Goal: Task Accomplishment & Management: Manage account settings

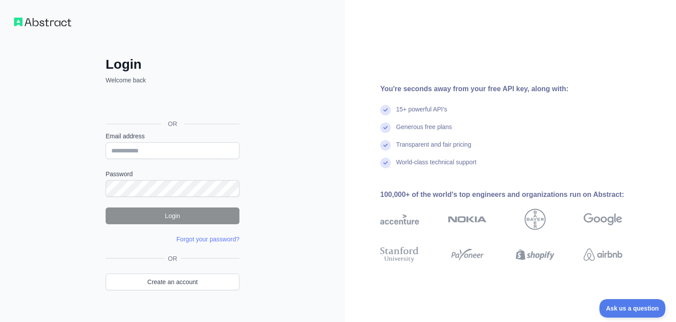
click at [3, 121] on div "Login Welcome back OR Email address Password Login Forgot your password? Please…" at bounding box center [172, 168] width 345 height 336
click at [141, 147] on input "Email address" at bounding box center [173, 150] width 134 height 17
paste input "**********"
drag, startPoint x: 187, startPoint y: 151, endPoint x: 314, endPoint y: 150, distance: 126.8
click at [240, 150] on input "**********" at bounding box center [173, 150] width 134 height 17
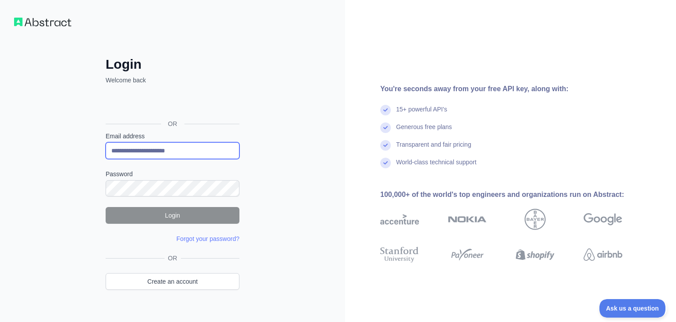
type input "**********"
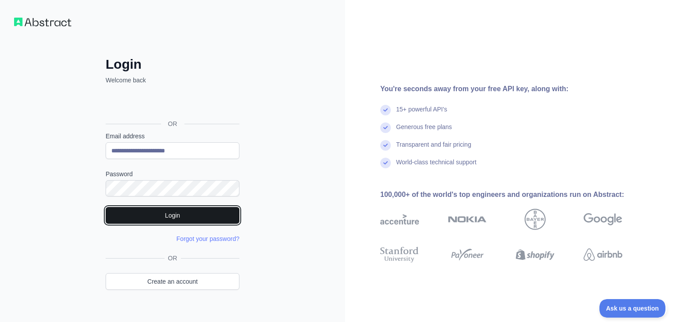
click at [205, 214] on button "Login" at bounding box center [173, 215] width 134 height 17
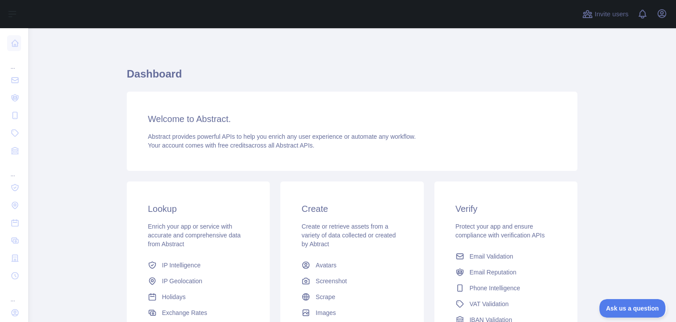
click at [111, 186] on main "Dashboard Welcome to Abstract. Abstract provides powerful APIs to help you enri…" at bounding box center [352, 175] width 648 height 294
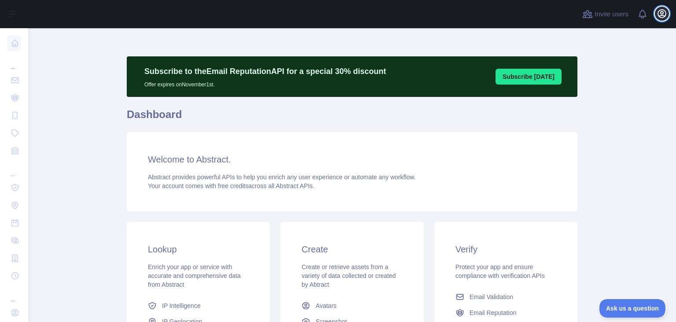
click at [662, 14] on icon "button" at bounding box center [662, 14] width 8 height 8
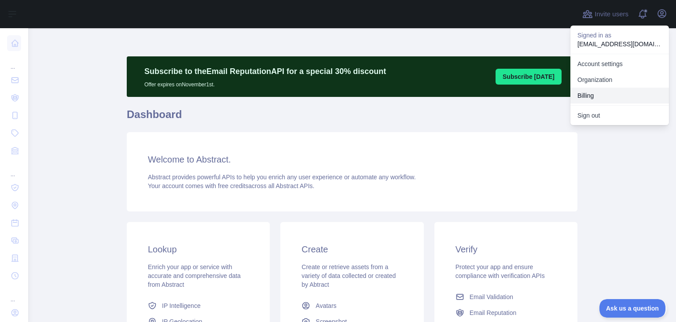
click at [581, 97] on button "Billing" at bounding box center [620, 96] width 99 height 16
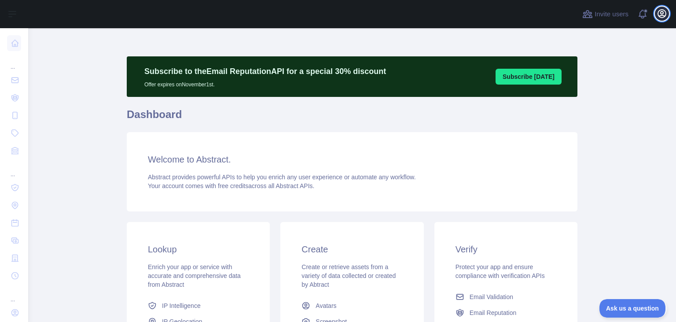
click at [659, 15] on icon "button" at bounding box center [662, 14] width 8 height 8
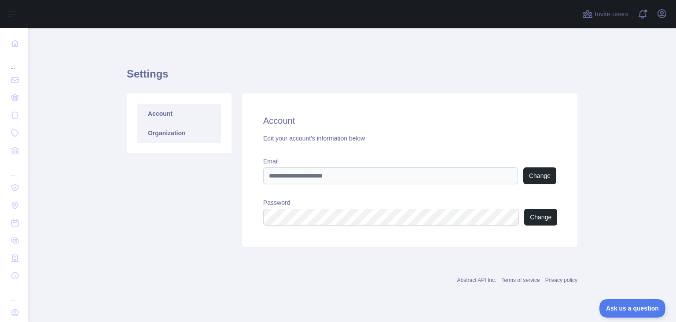
click at [169, 131] on link "Organization" at bounding box center [179, 132] width 84 height 19
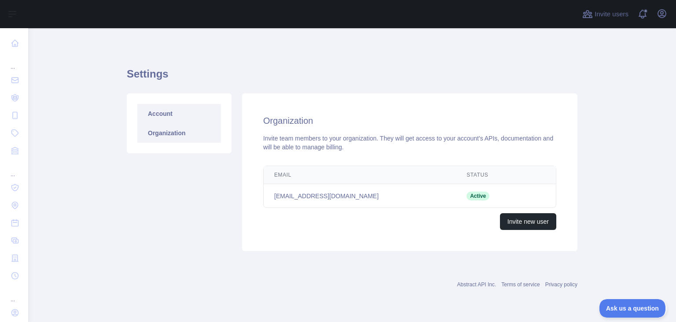
click at [183, 117] on link "Account" at bounding box center [179, 113] width 84 height 19
click at [166, 112] on link "Account" at bounding box center [179, 113] width 84 height 19
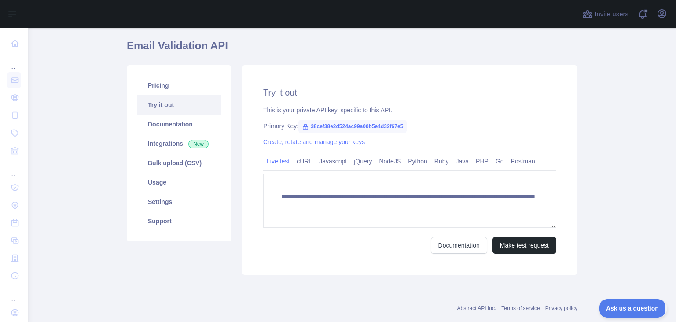
scroll to position [85, 0]
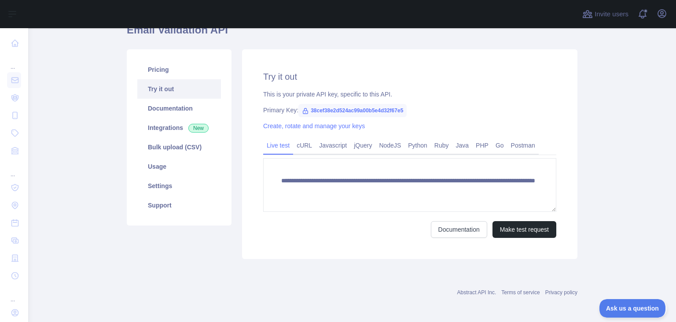
click at [181, 80] on link "Try it out" at bounding box center [179, 88] width 84 height 19
click at [180, 76] on link "Pricing" at bounding box center [179, 69] width 84 height 19
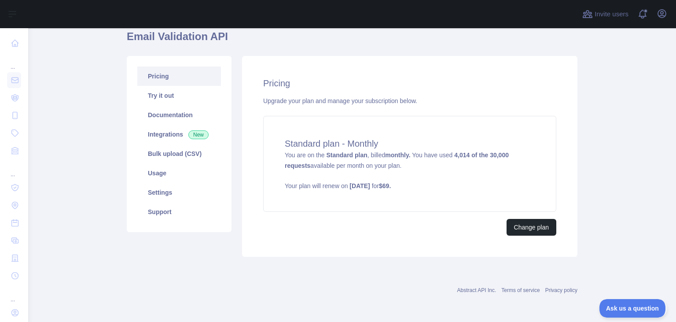
scroll to position [77, 0]
click at [521, 230] on button "Change plan" at bounding box center [532, 227] width 50 height 17
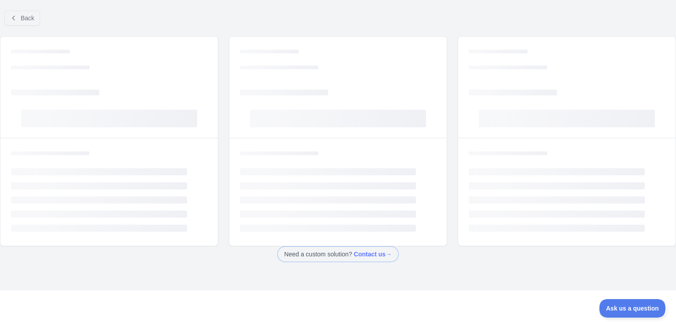
scroll to position [53, 0]
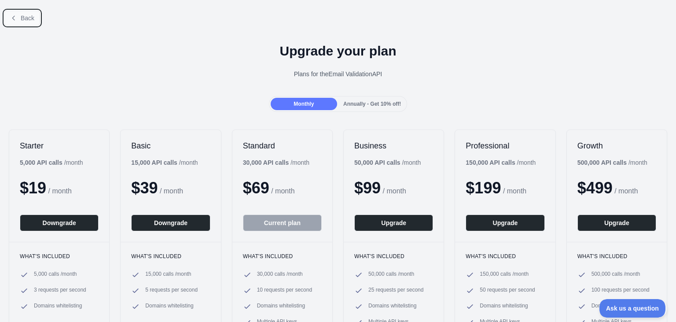
click at [18, 18] on button "Back" at bounding box center [22, 18] width 36 height 15
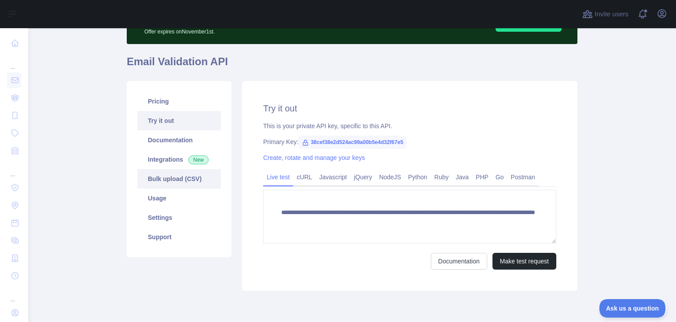
click at [163, 169] on link "Bulk upload (CSV)" at bounding box center [179, 178] width 84 height 19
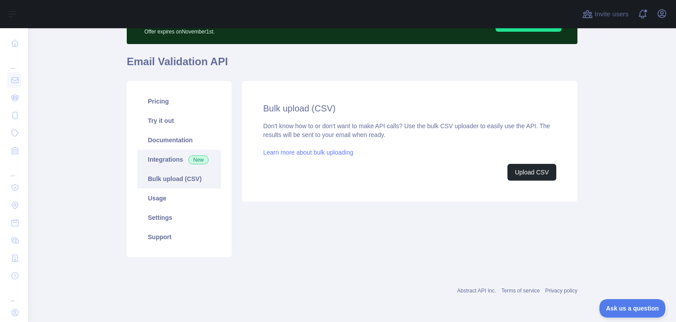
click at [165, 162] on link "Integrations New" at bounding box center [179, 159] width 84 height 19
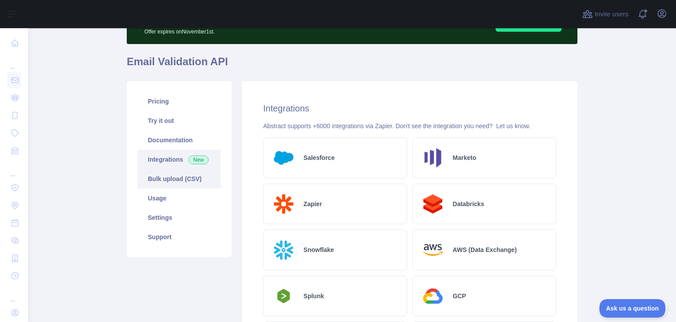
click at [169, 173] on link "Bulk upload (CSV)" at bounding box center [179, 178] width 84 height 19
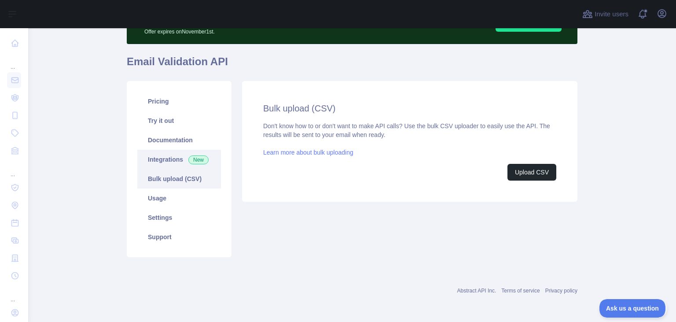
click at [168, 160] on link "Integrations New" at bounding box center [179, 159] width 84 height 19
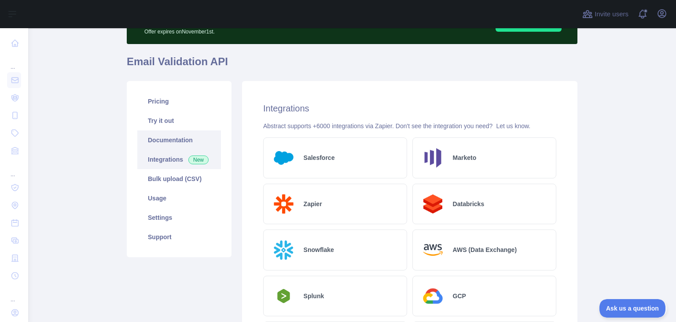
click at [170, 144] on link "Documentation" at bounding box center [179, 139] width 84 height 19
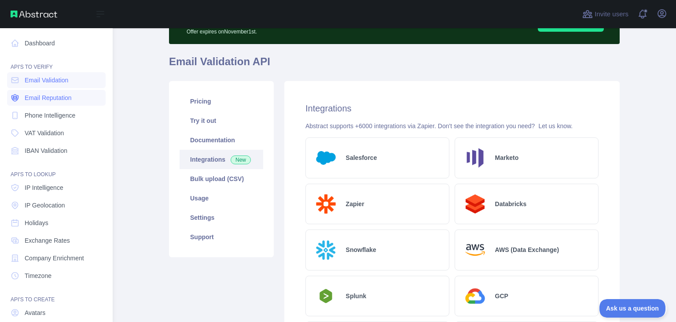
click at [41, 99] on span "Email Reputation" at bounding box center [48, 97] width 47 height 9
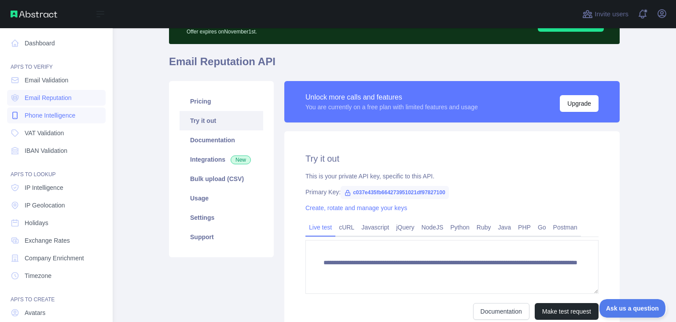
click at [49, 114] on span "Phone Intelligence" at bounding box center [50, 115] width 51 height 9
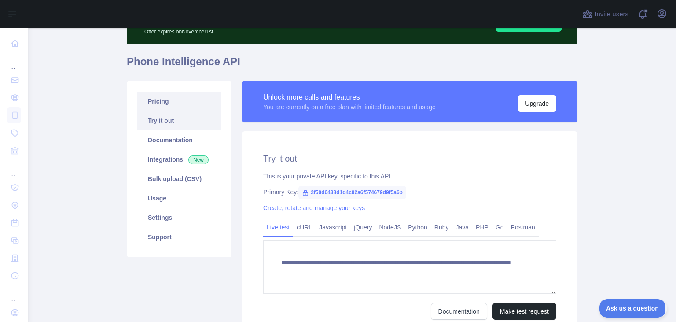
click at [176, 105] on link "Pricing" at bounding box center [179, 101] width 84 height 19
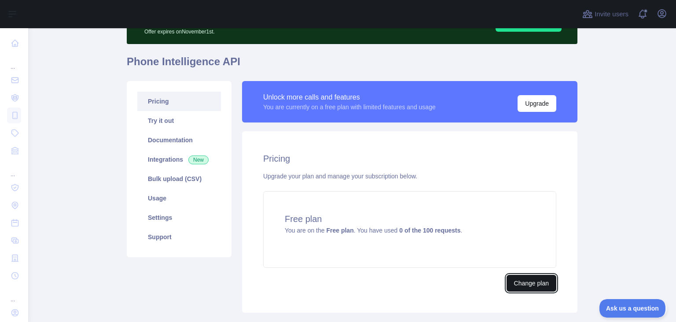
click at [530, 279] on button "Change plan" at bounding box center [532, 283] width 50 height 17
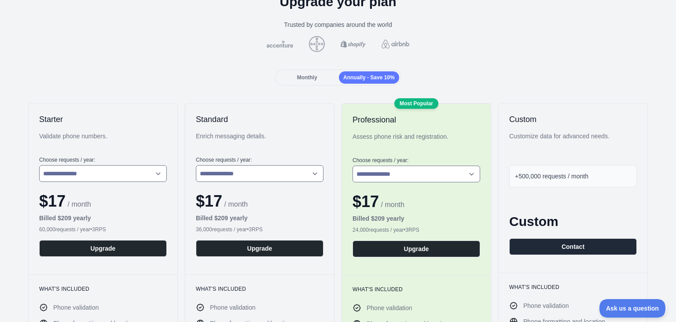
scroll to position [57, 0]
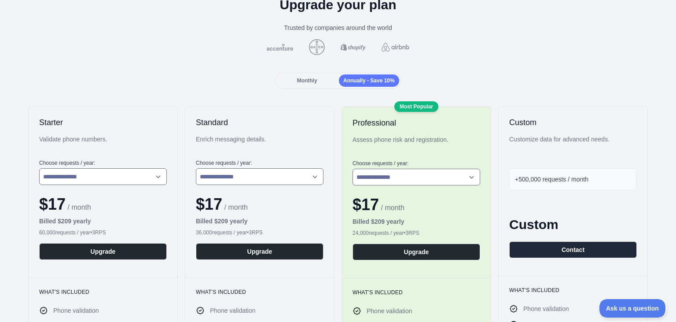
click at [312, 81] on span "Monthly" at bounding box center [307, 80] width 20 height 6
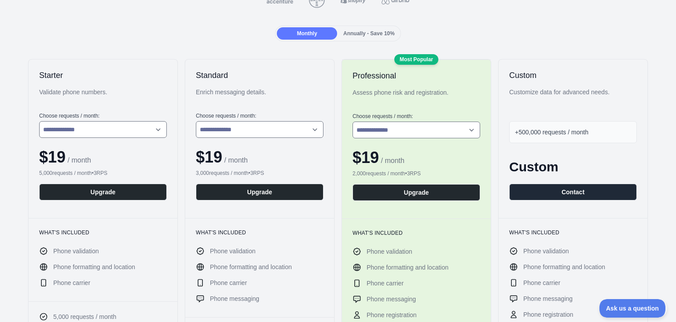
scroll to position [114, 0]
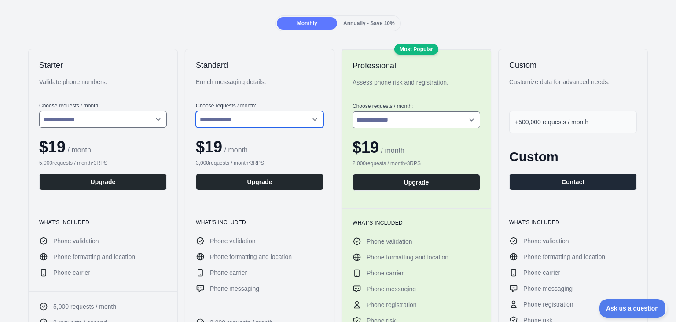
click at [196, 111] on select "**********" at bounding box center [260, 119] width 128 height 17
click option "**********" at bounding box center [0, 0] width 0 height 0
click at [196, 111] on select "**********" at bounding box center [260, 119] width 128 height 17
select select "*"
click option "**********" at bounding box center [0, 0] width 0 height 0
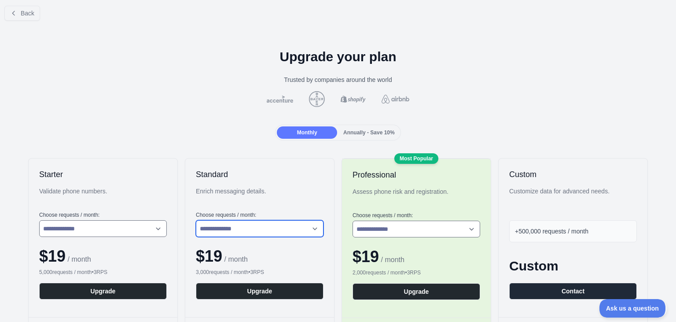
scroll to position [0, 0]
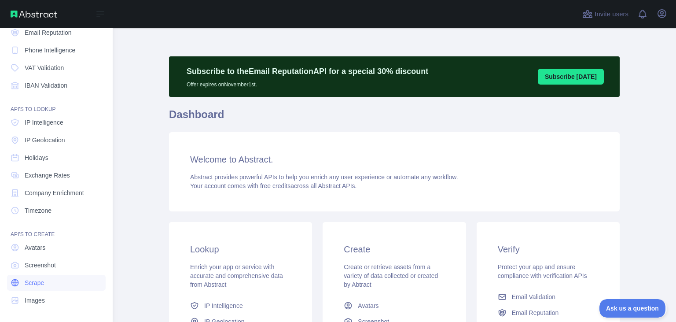
scroll to position [65, 0]
click at [51, 125] on span "IP Intelligence" at bounding box center [44, 122] width 39 height 9
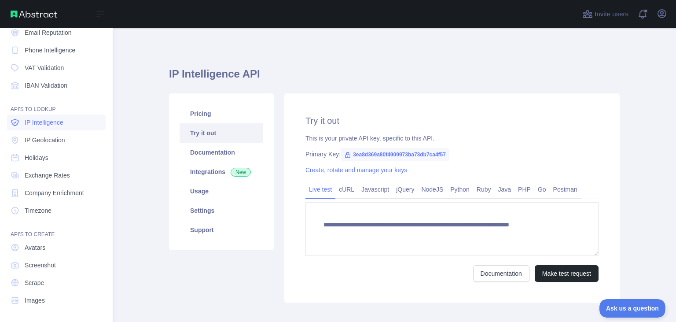
type textarea "**********"
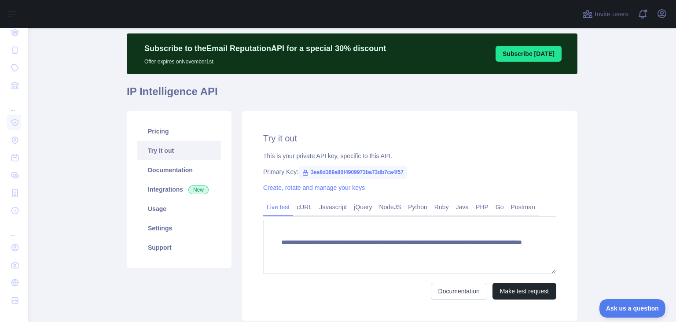
scroll to position [57, 0]
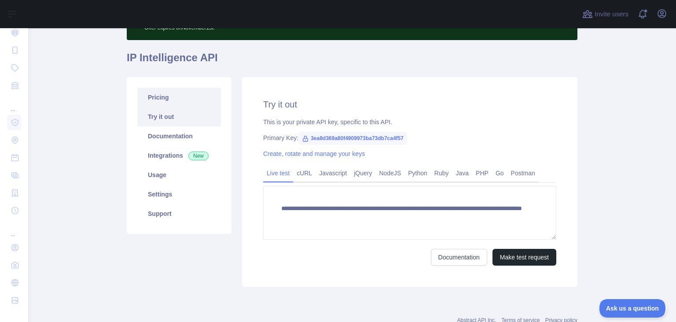
click at [192, 101] on link "Pricing" at bounding box center [179, 97] width 84 height 19
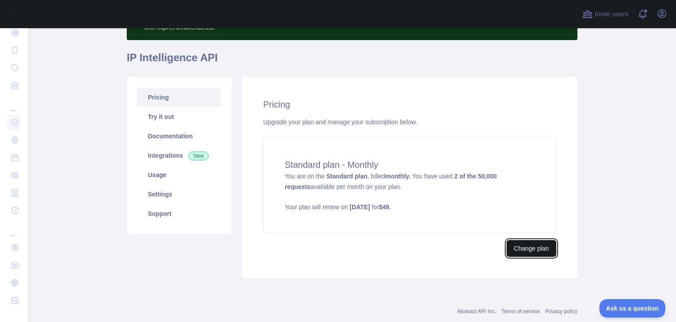
click at [538, 245] on button "Change plan" at bounding box center [532, 248] width 50 height 17
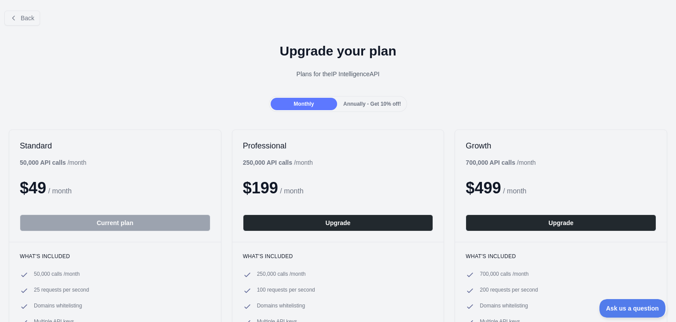
click at [304, 105] on span "Monthly" at bounding box center [304, 104] width 20 height 6
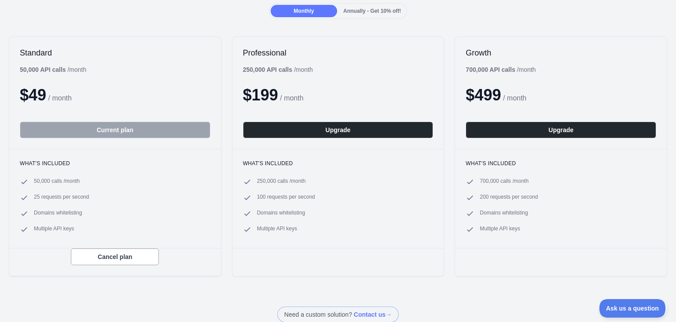
scroll to position [114, 0]
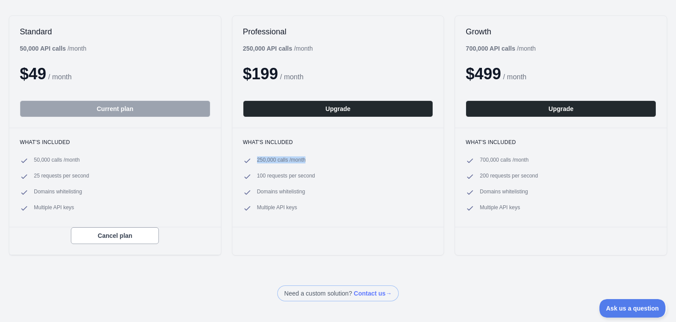
drag, startPoint x: 258, startPoint y: 158, endPoint x: 317, endPoint y: 159, distance: 59.0
click at [317, 159] on li "250,000 calls / month" at bounding box center [338, 160] width 191 height 9
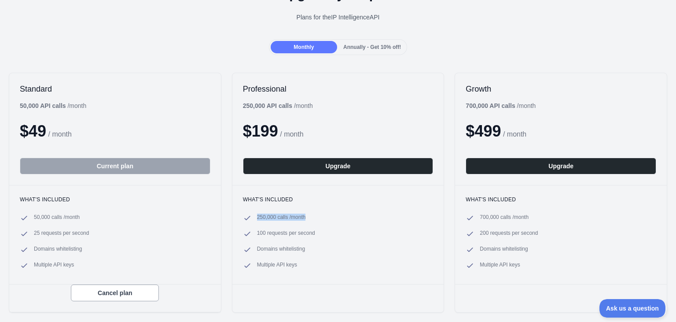
scroll to position [0, 0]
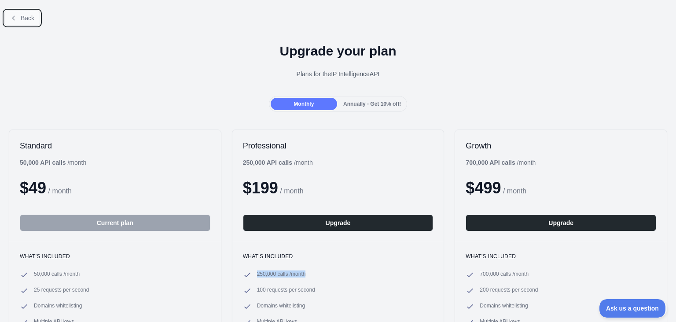
click at [26, 19] on span "Back" at bounding box center [28, 18] width 14 height 7
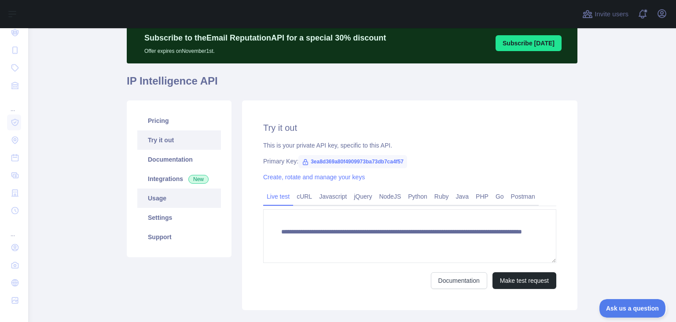
click at [181, 193] on link "Usage" at bounding box center [179, 197] width 84 height 19
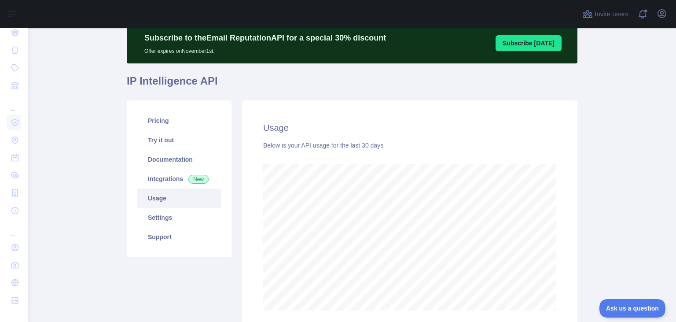
scroll to position [294, 648]
click at [188, 178] on span "New" at bounding box center [198, 179] width 20 height 9
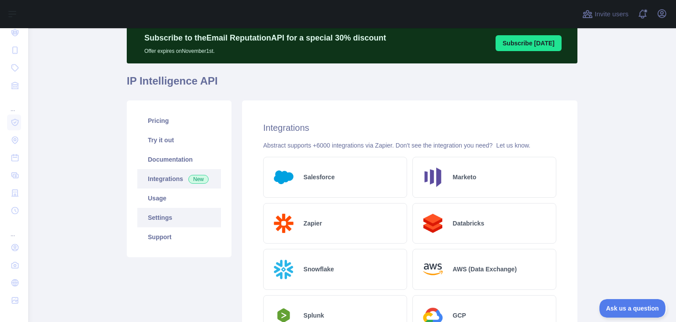
click at [195, 210] on link "Settings" at bounding box center [179, 217] width 84 height 19
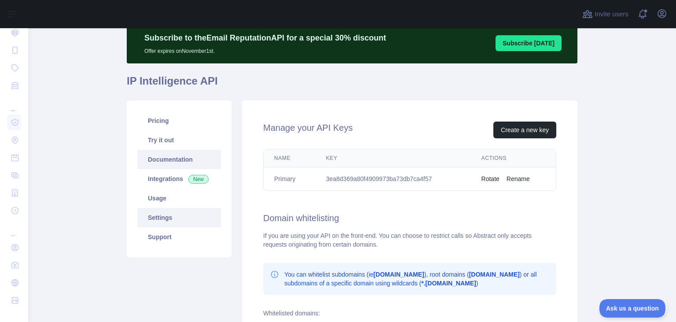
click at [170, 163] on link "Documentation" at bounding box center [179, 159] width 84 height 19
click at [166, 143] on link "Try it out" at bounding box center [179, 139] width 84 height 19
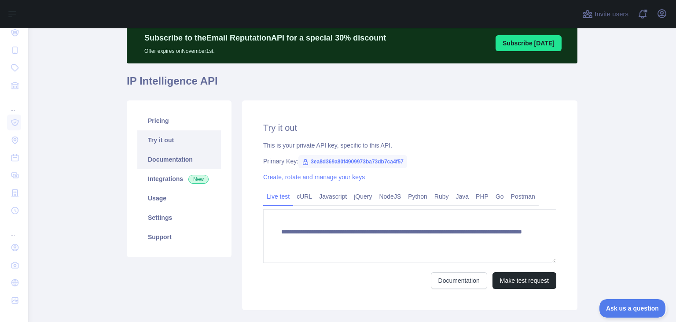
click at [173, 164] on link "Documentation" at bounding box center [179, 159] width 84 height 19
click at [183, 197] on link "Usage" at bounding box center [179, 197] width 84 height 19
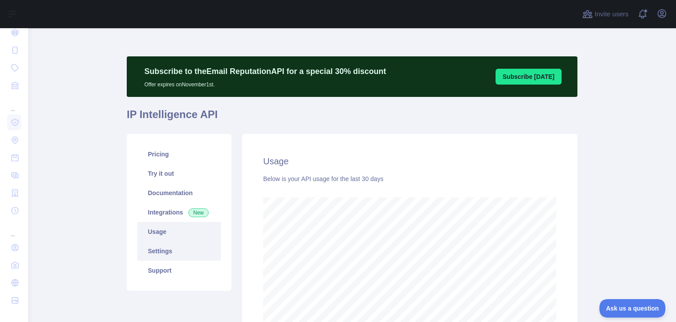
click at [185, 246] on link "Settings" at bounding box center [179, 250] width 84 height 19
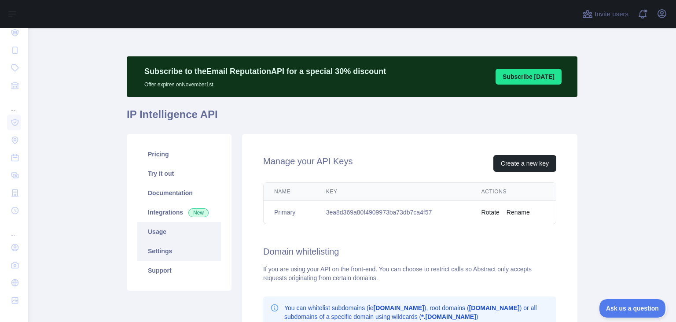
click at [182, 238] on link "Usage" at bounding box center [179, 231] width 84 height 19
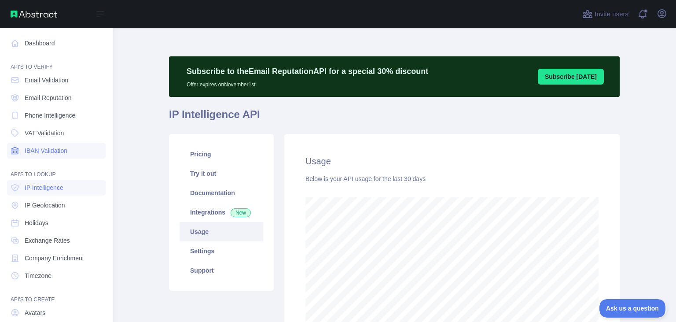
click at [57, 149] on span "IBAN Validation" at bounding box center [46, 150] width 43 height 9
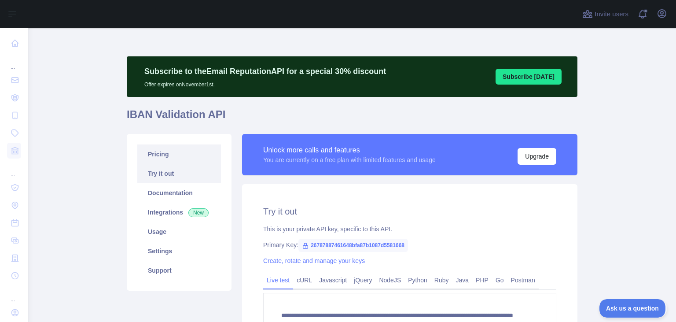
click at [186, 162] on link "Pricing" at bounding box center [179, 153] width 84 height 19
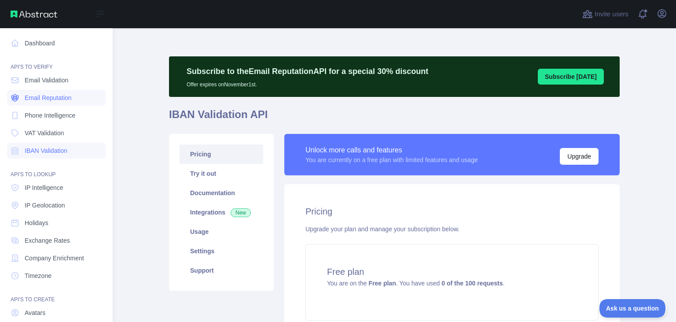
click at [57, 101] on span "Email Reputation" at bounding box center [48, 97] width 47 height 9
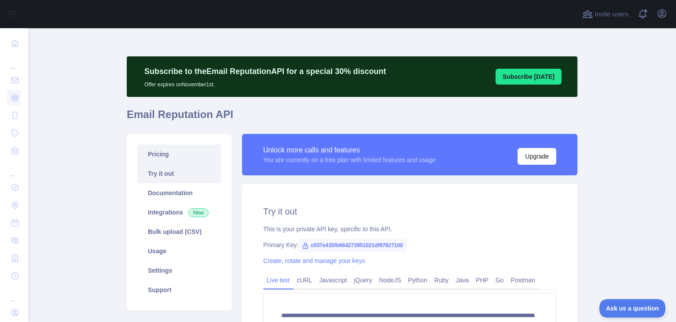
click at [180, 153] on link "Pricing" at bounding box center [179, 153] width 84 height 19
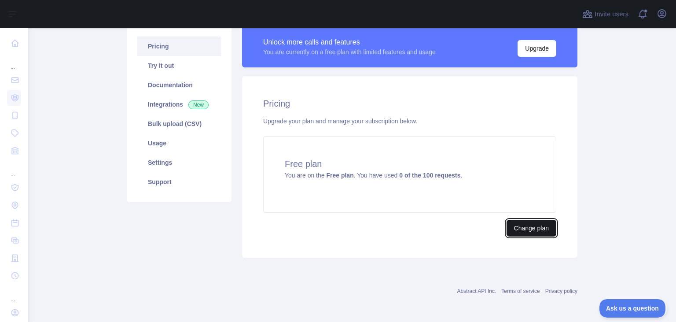
click at [521, 229] on button "Change plan" at bounding box center [532, 228] width 50 height 17
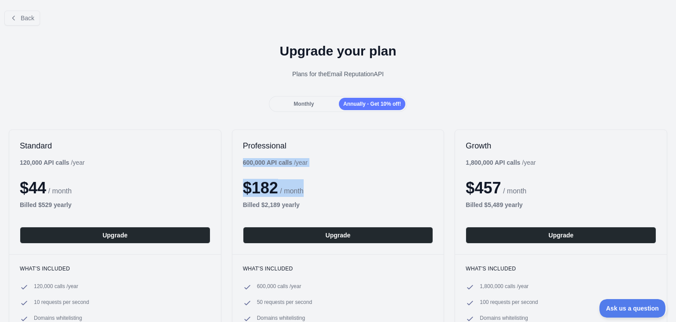
drag, startPoint x: 244, startPoint y: 161, endPoint x: 312, endPoint y: 165, distance: 67.9
click at [312, 165] on div "Professional 600,000 API calls / year $ 182 / month Billed $ 2,189 yearly Upgra…" at bounding box center [338, 192] width 212 height 124
click at [236, 174] on div "Professional 600,000 API calls / year $ 182 / month Billed $ 2,189 yearly Upgra…" at bounding box center [338, 192] width 212 height 124
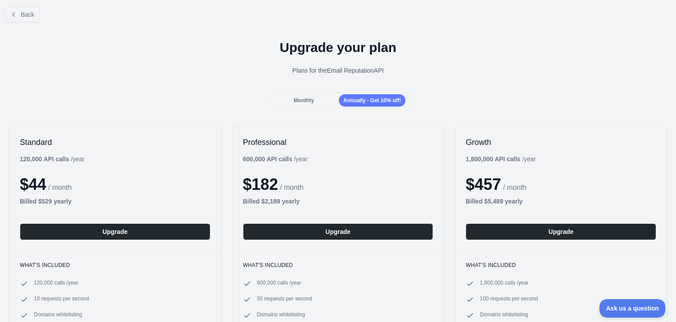
scroll to position [0, 0]
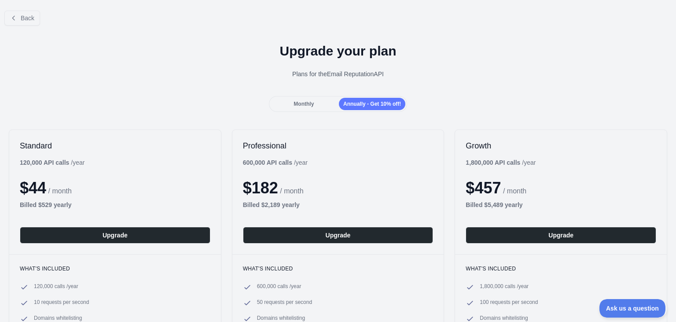
click at [325, 104] on div "Monthly" at bounding box center [304, 104] width 66 height 12
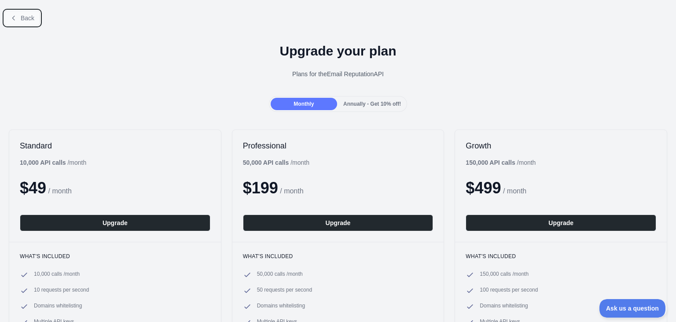
click at [26, 19] on span "Back" at bounding box center [28, 18] width 14 height 7
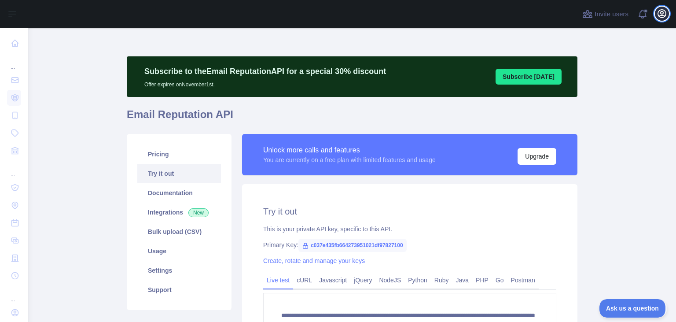
click at [658, 16] on icon "button" at bounding box center [662, 13] width 11 height 11
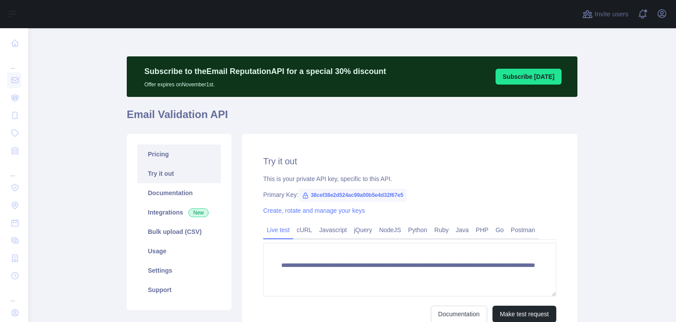
click at [183, 156] on link "Pricing" at bounding box center [179, 153] width 84 height 19
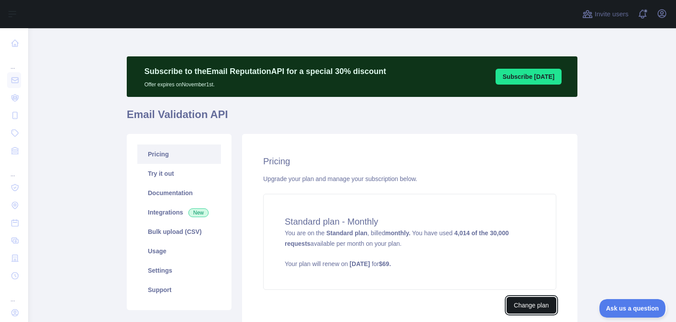
click at [531, 306] on button "Change plan" at bounding box center [532, 305] width 50 height 17
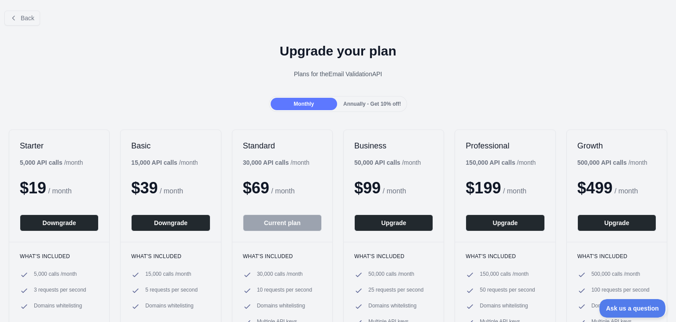
click at [324, 102] on div "Monthly" at bounding box center [304, 104] width 66 height 12
click at [19, 14] on button "Back" at bounding box center [22, 18] width 36 height 15
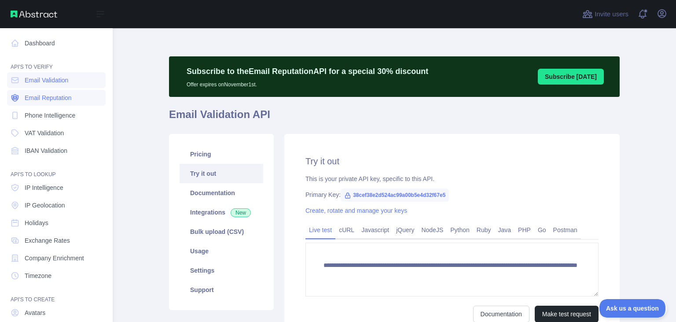
click at [43, 96] on span "Email Reputation" at bounding box center [48, 97] width 47 height 9
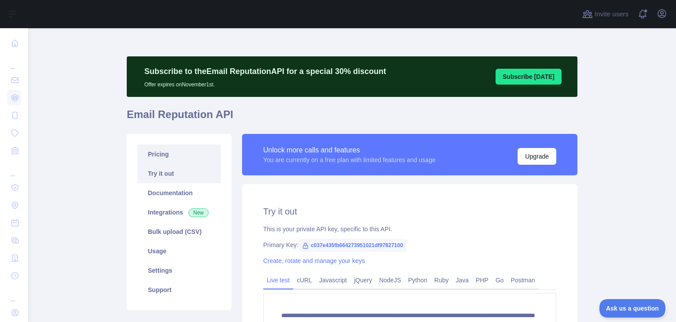
click at [148, 154] on link "Pricing" at bounding box center [179, 153] width 84 height 19
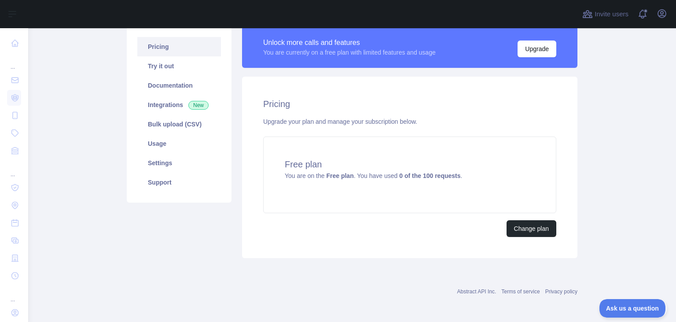
scroll to position [108, 0]
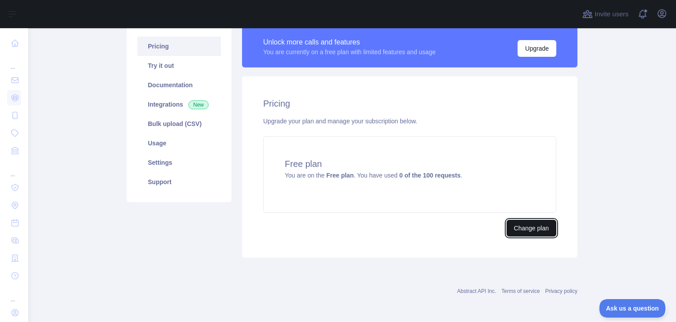
click at [529, 232] on button "Change plan" at bounding box center [532, 228] width 50 height 17
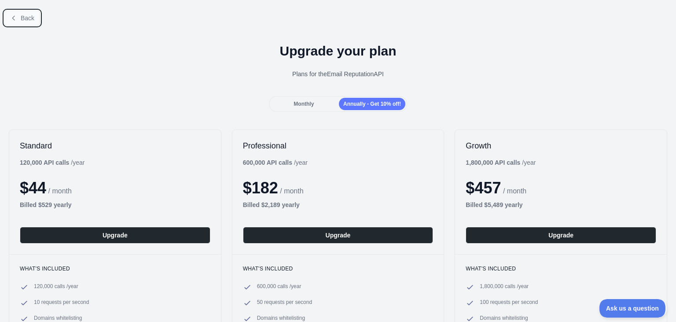
click at [25, 23] on button "Back" at bounding box center [22, 18] width 36 height 15
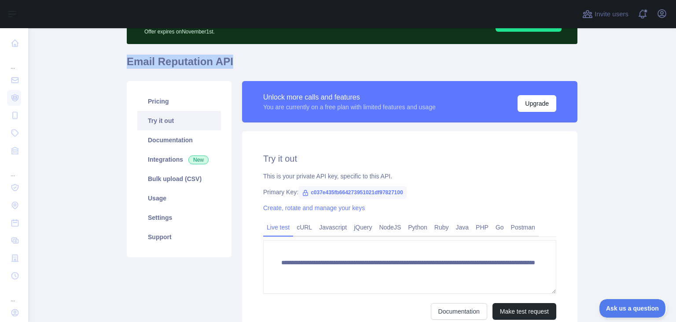
drag, startPoint x: 116, startPoint y: 66, endPoint x: 227, endPoint y: 64, distance: 110.5
click at [227, 64] on main "**********" at bounding box center [352, 175] width 648 height 294
copy h1 "Email Reputation API"
click at [216, 267] on div "Pricing Try it out Documentation Integrations New Bulk upload (CSV) Usage Setti…" at bounding box center [179, 211] width 115 height 260
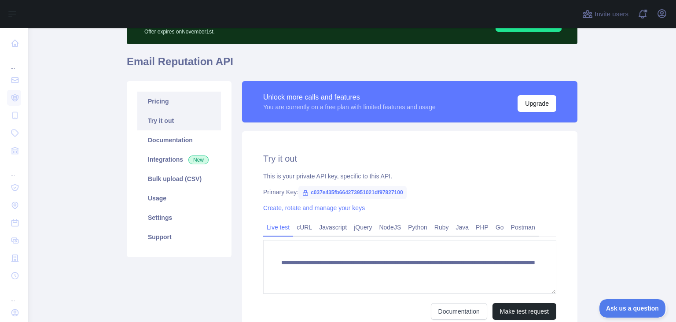
click at [182, 103] on link "Pricing" at bounding box center [179, 101] width 84 height 19
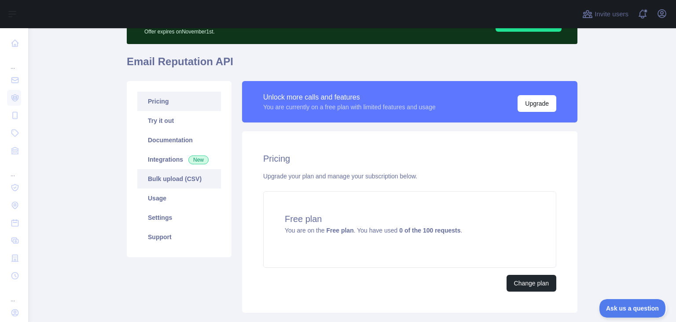
click at [185, 184] on link "Bulk upload (CSV)" at bounding box center [179, 178] width 84 height 19
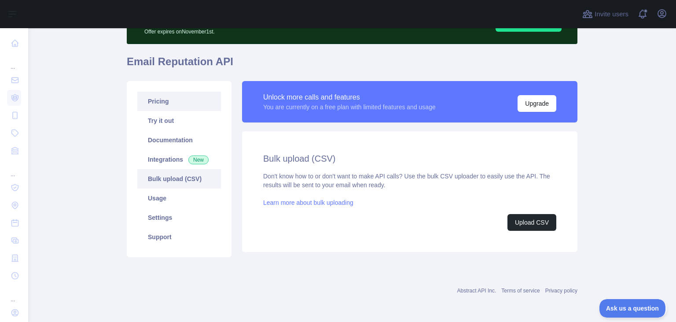
click at [185, 104] on link "Pricing" at bounding box center [179, 101] width 84 height 19
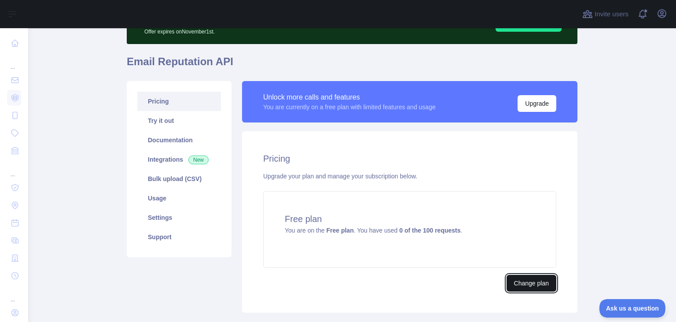
click at [522, 280] on button "Change plan" at bounding box center [532, 283] width 50 height 17
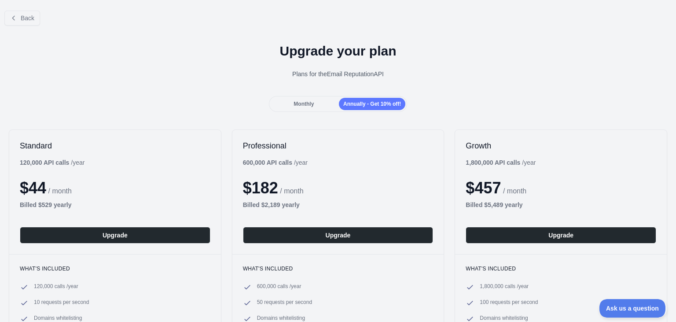
click at [304, 97] on div "Monthly Annually - Get 10% off!" at bounding box center [338, 104] width 139 height 16
click at [307, 104] on span "Monthly" at bounding box center [304, 104] width 20 height 6
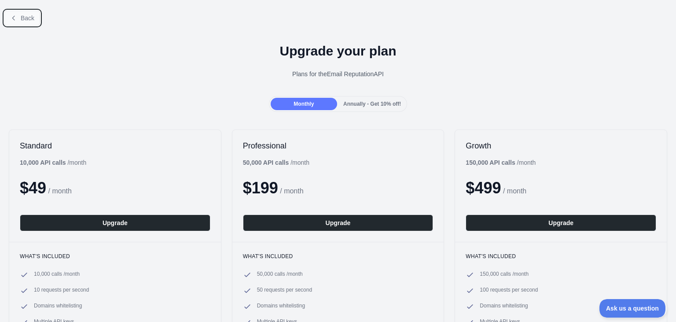
click at [18, 18] on button "Back" at bounding box center [22, 18] width 36 height 15
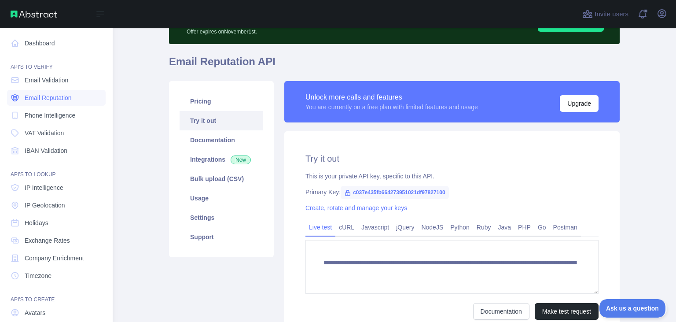
click at [59, 99] on span "Email Reputation" at bounding box center [48, 97] width 47 height 9
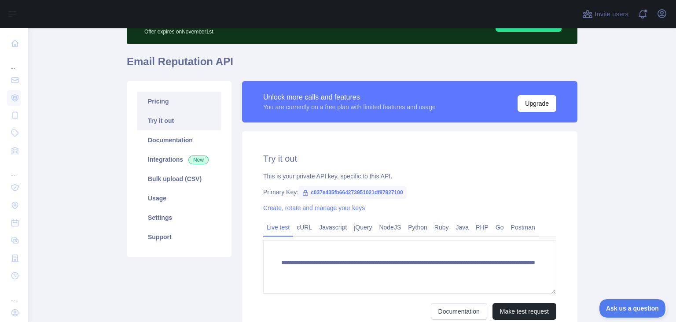
click at [195, 104] on link "Pricing" at bounding box center [179, 101] width 84 height 19
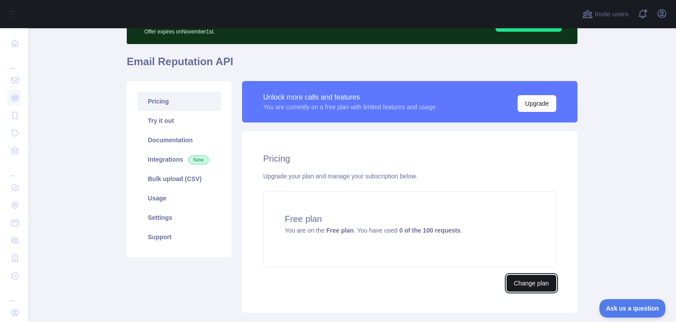
click at [523, 281] on button "Change plan" at bounding box center [532, 283] width 50 height 17
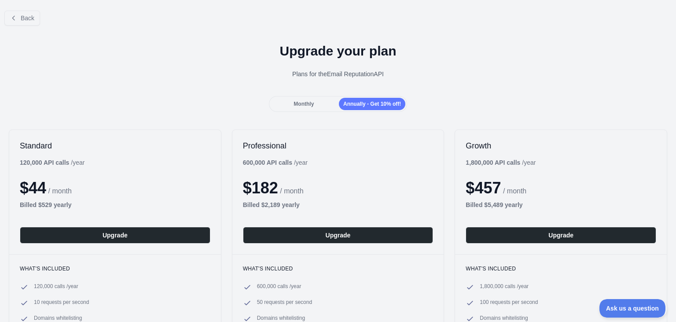
click at [299, 108] on div "Monthly" at bounding box center [304, 104] width 66 height 12
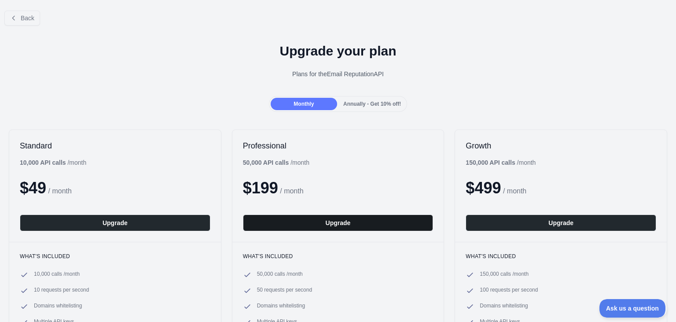
click at [348, 224] on button "Upgrade" at bounding box center [338, 222] width 191 height 17
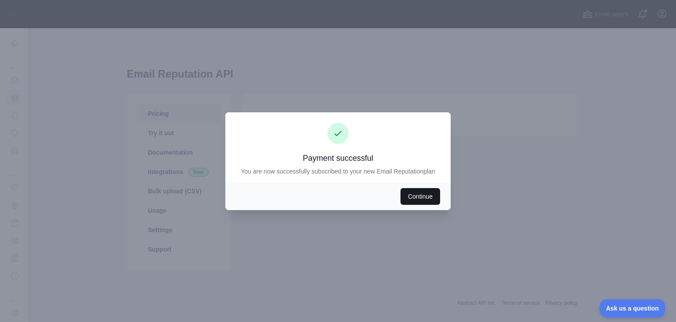
click at [316, 199] on button "Continue" at bounding box center [421, 196] width 40 height 17
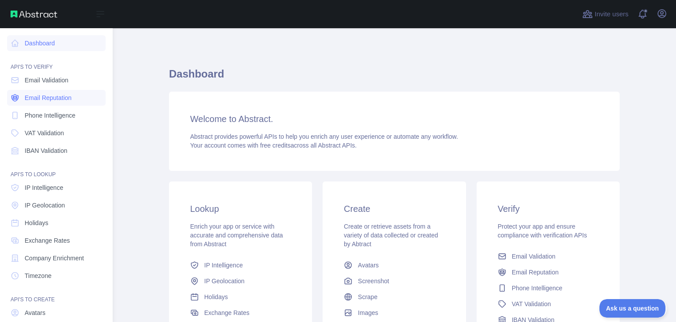
click at [42, 94] on span "Email Reputation" at bounding box center [48, 97] width 47 height 9
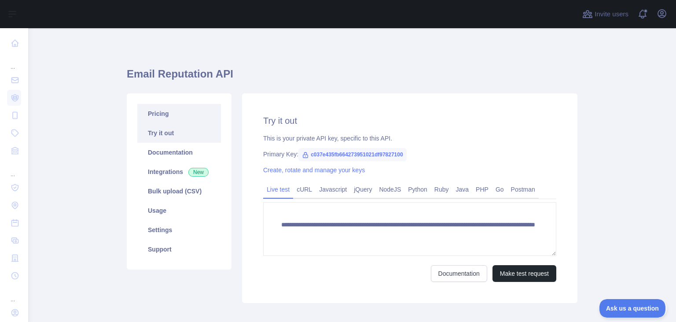
click at [178, 119] on link "Pricing" at bounding box center [179, 113] width 84 height 19
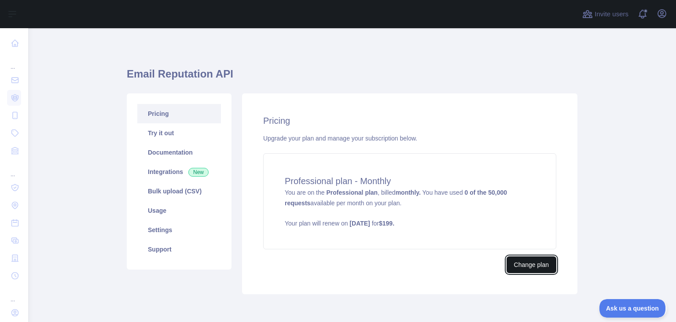
click at [532, 267] on button "Change plan" at bounding box center [532, 264] width 50 height 17
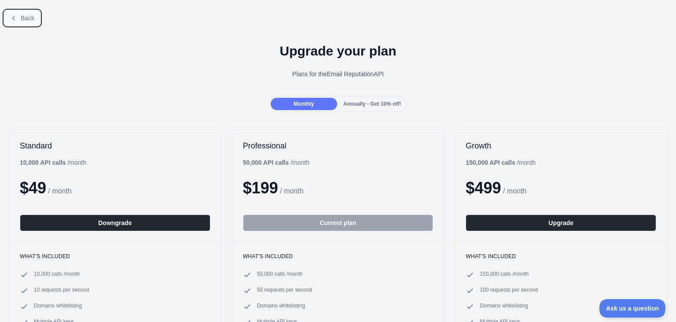
click at [24, 17] on span "Back" at bounding box center [28, 18] width 14 height 7
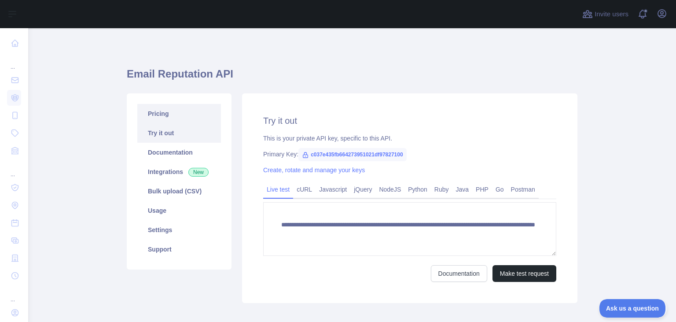
click at [203, 114] on link "Pricing" at bounding box center [179, 113] width 84 height 19
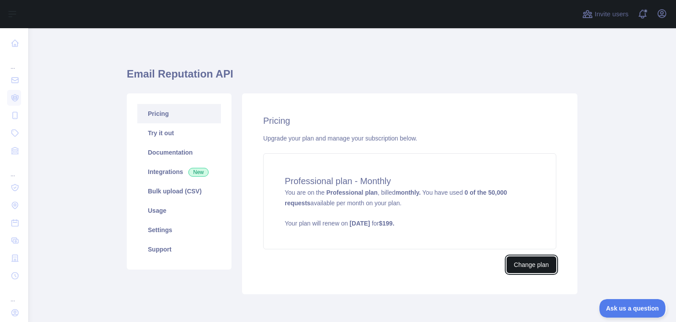
click at [529, 263] on button "Change plan" at bounding box center [532, 264] width 50 height 17
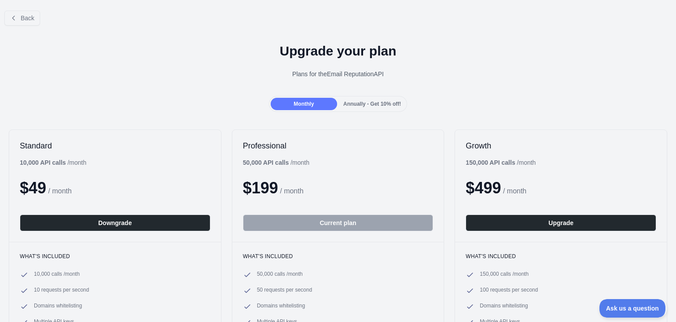
click at [370, 102] on span "Annually - Get 10% off!" at bounding box center [372, 104] width 58 height 6
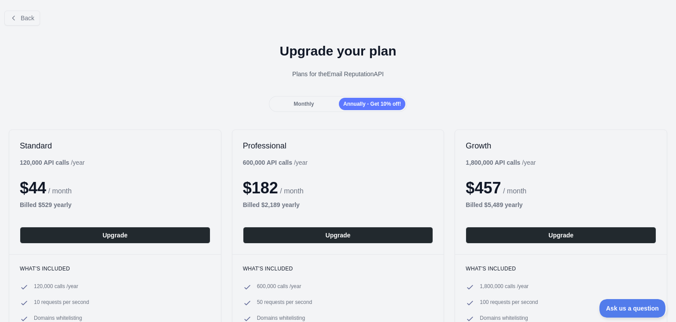
click at [305, 106] on span "Monthly" at bounding box center [304, 104] width 20 height 6
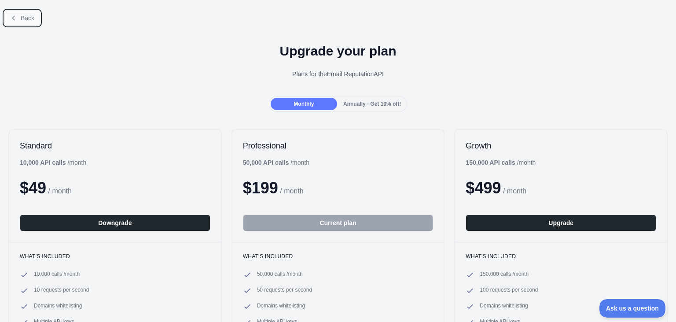
click at [15, 13] on button "Back" at bounding box center [22, 18] width 36 height 15
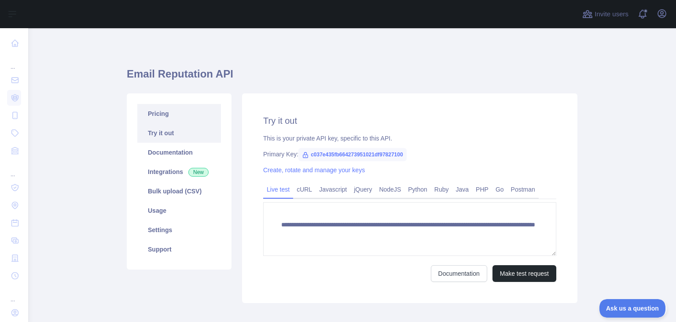
click at [175, 113] on link "Pricing" at bounding box center [179, 113] width 84 height 19
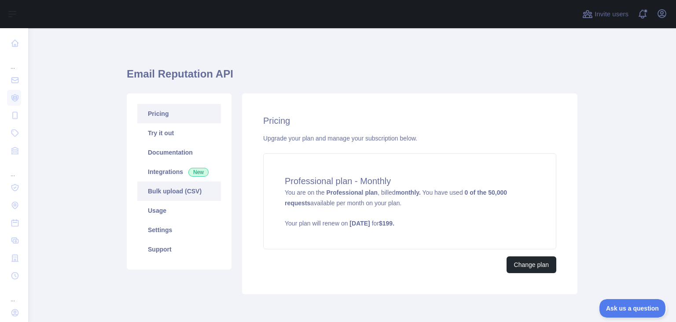
click at [192, 196] on link "Bulk upload (CSV)" at bounding box center [179, 190] width 84 height 19
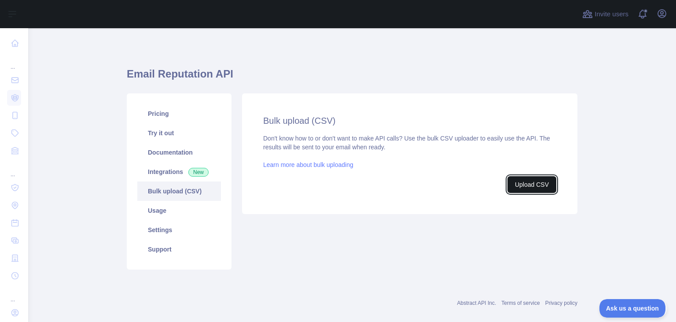
click at [540, 189] on button "Upload CSV" at bounding box center [532, 184] width 49 height 17
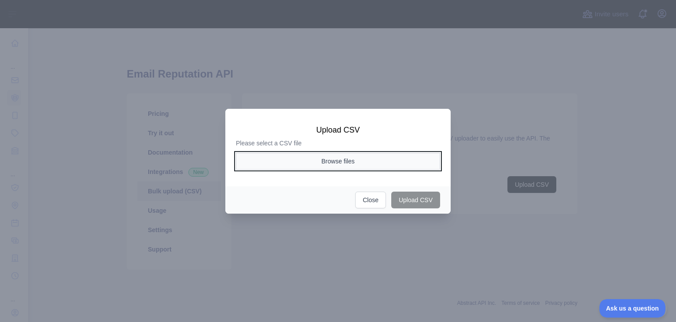
click at [347, 165] on button "Browse files" at bounding box center [338, 161] width 204 height 17
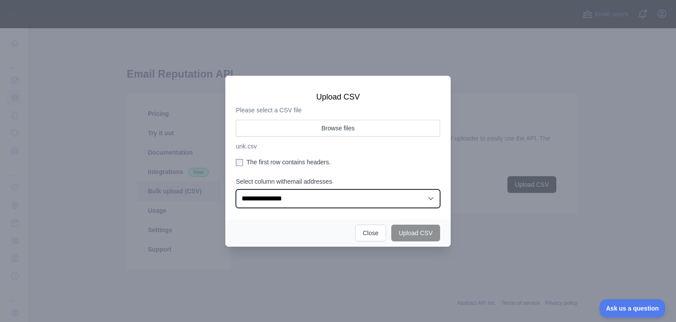
click at [236, 189] on select "**********" at bounding box center [338, 198] width 204 height 18
click option "**********" at bounding box center [0, 0] width 0 height 0
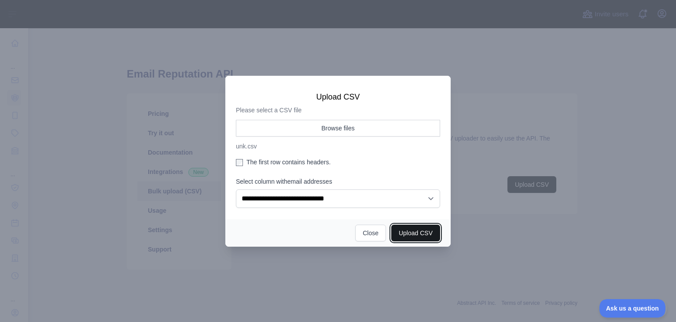
click at [417, 237] on button "Upload CSV" at bounding box center [415, 233] width 49 height 17
select select "**"
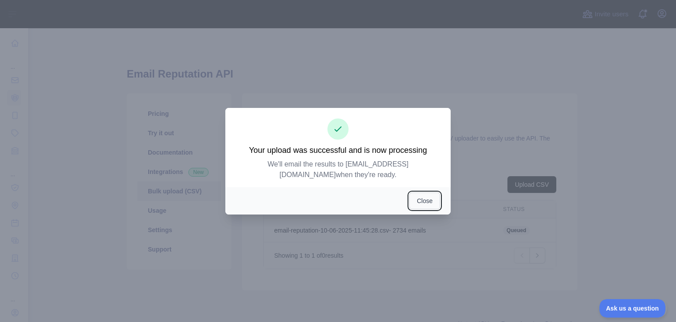
click at [422, 205] on button "Close" at bounding box center [424, 200] width 31 height 17
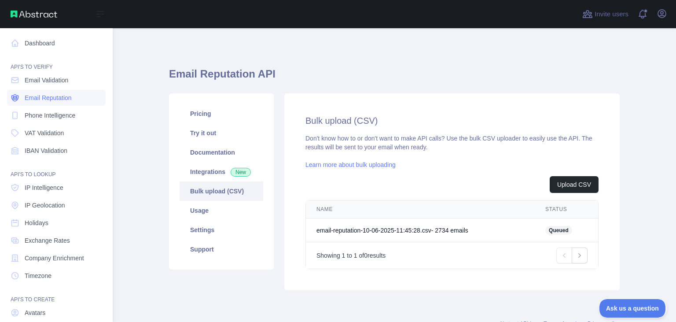
click at [40, 94] on span "Email Reputation" at bounding box center [48, 97] width 47 height 9
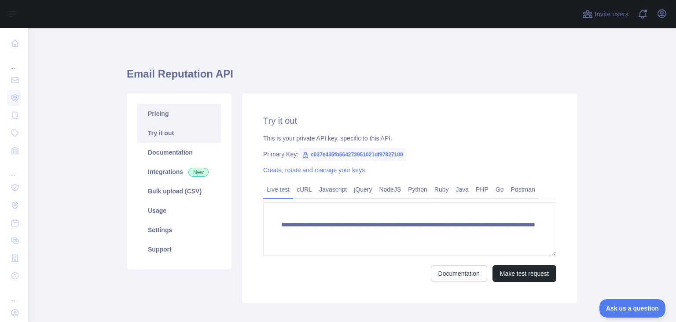
click at [177, 114] on link "Pricing" at bounding box center [179, 113] width 84 height 19
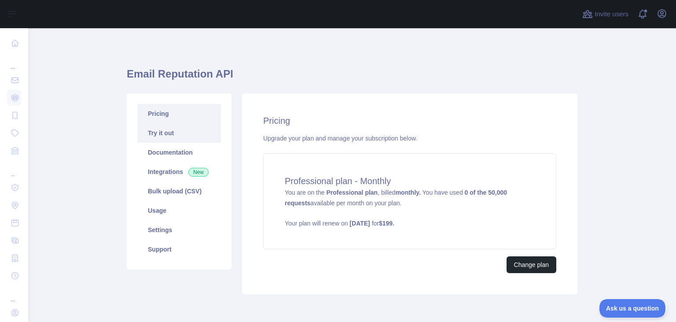
click at [186, 132] on link "Try it out" at bounding box center [179, 132] width 84 height 19
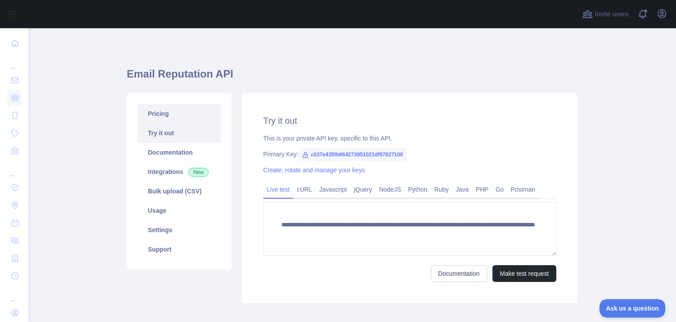
click at [185, 121] on link "Pricing" at bounding box center [179, 113] width 84 height 19
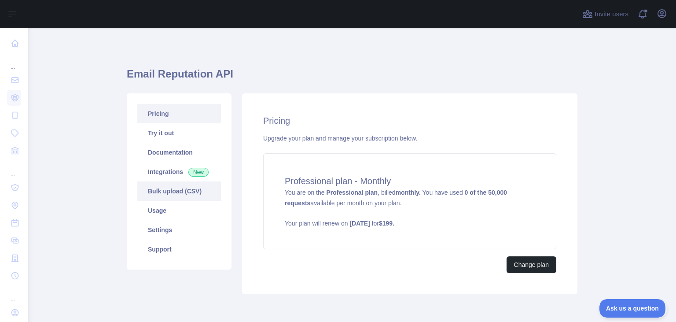
click at [189, 198] on link "Bulk upload (CSV)" at bounding box center [179, 190] width 84 height 19
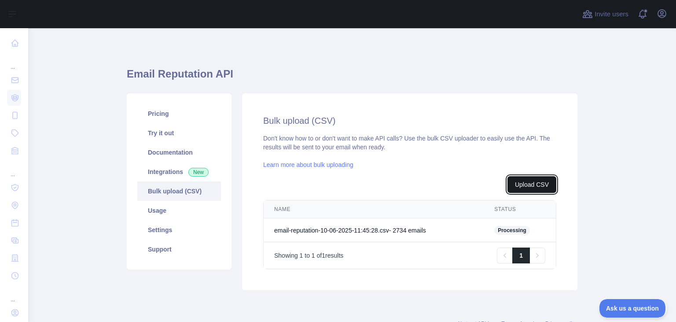
click at [533, 188] on button "Upload CSV" at bounding box center [532, 184] width 49 height 17
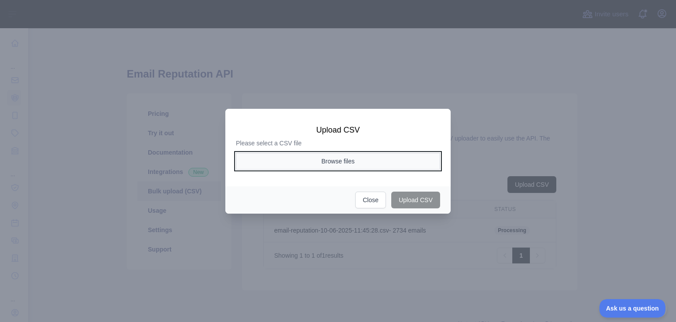
click at [336, 164] on button "Browse files" at bounding box center [338, 161] width 204 height 17
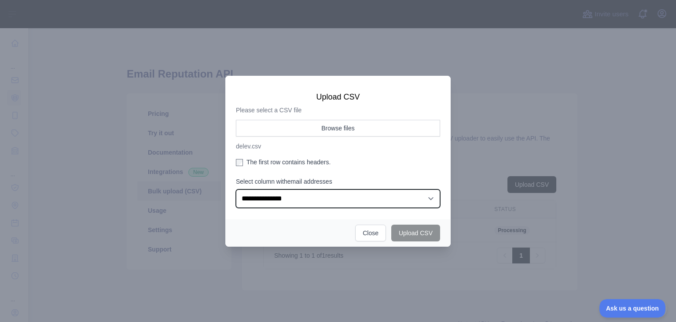
click at [236, 189] on select "**********" at bounding box center [338, 198] width 204 height 18
click option "**********" at bounding box center [0, 0] width 0 height 0
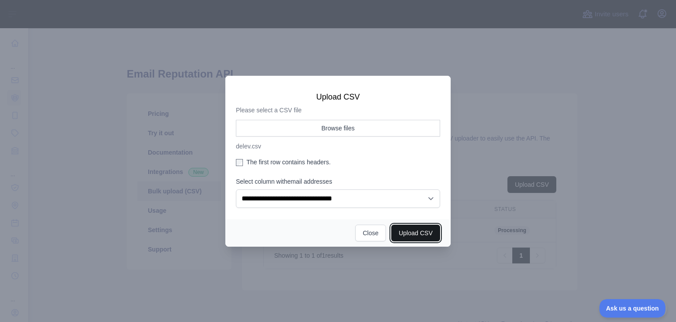
click at [406, 235] on button "Upload CSV" at bounding box center [415, 233] width 49 height 17
select select "**"
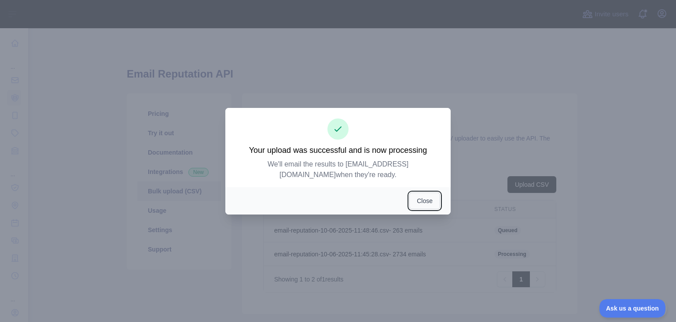
click at [423, 203] on button "Close" at bounding box center [424, 200] width 31 height 17
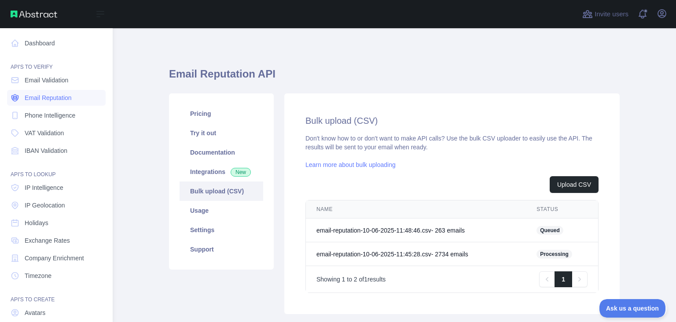
click at [55, 97] on span "Email Reputation" at bounding box center [48, 97] width 47 height 9
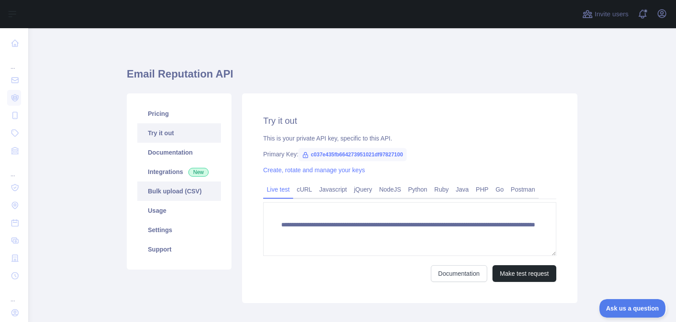
click at [185, 192] on link "Bulk upload (CSV)" at bounding box center [179, 190] width 84 height 19
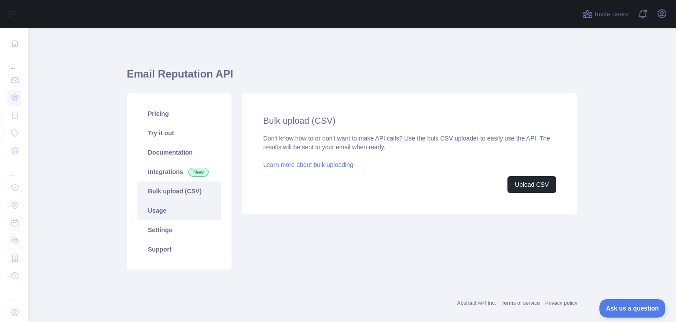
click at [195, 218] on link "Usage" at bounding box center [179, 210] width 84 height 19
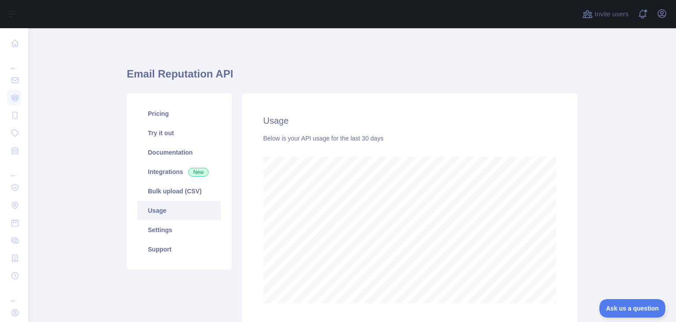
scroll to position [294, 648]
click at [191, 195] on link "Bulk upload (CSV)" at bounding box center [179, 190] width 84 height 19
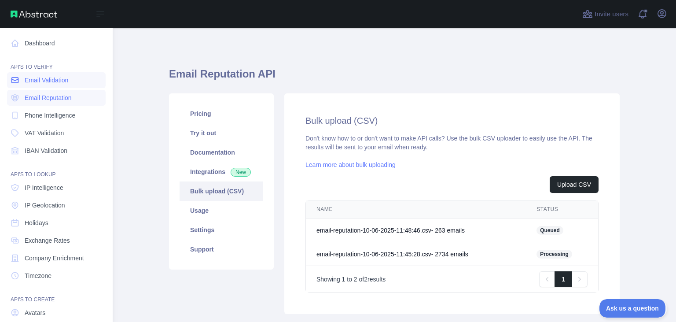
click at [37, 79] on span "Email Validation" at bounding box center [47, 80] width 44 height 9
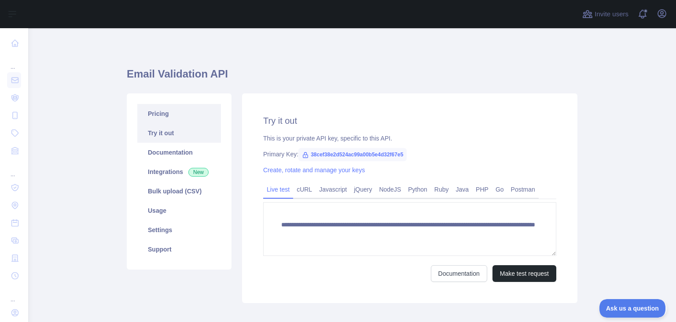
click at [204, 122] on link "Pricing" at bounding box center [179, 113] width 84 height 19
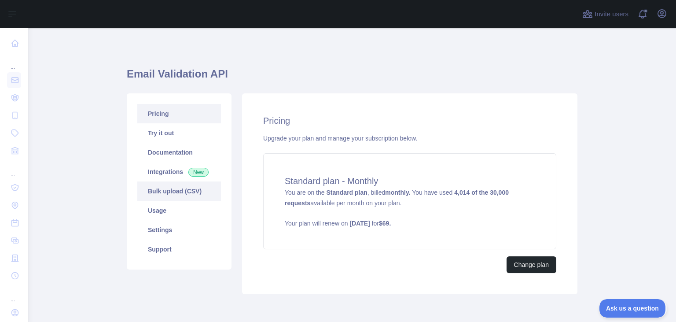
click at [184, 189] on link "Bulk upload (CSV)" at bounding box center [179, 190] width 84 height 19
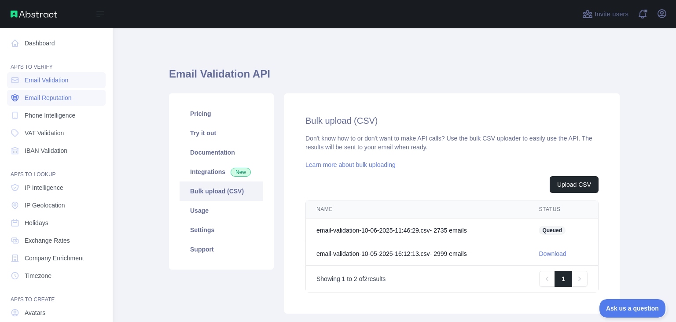
click at [51, 102] on span "Email Reputation" at bounding box center [48, 97] width 47 height 9
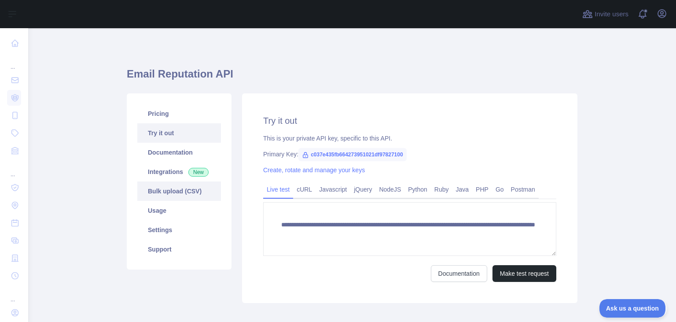
click at [176, 199] on link "Bulk upload (CSV)" at bounding box center [179, 190] width 84 height 19
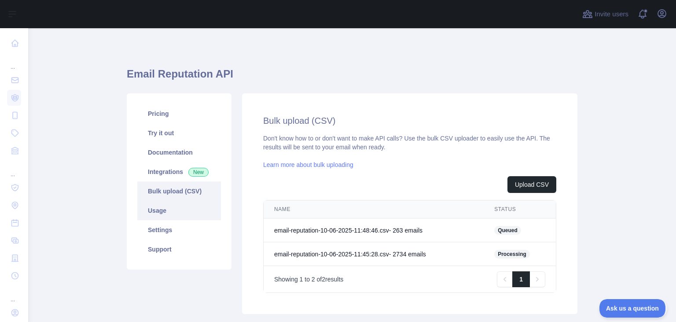
click at [183, 218] on link "Usage" at bounding box center [179, 210] width 84 height 19
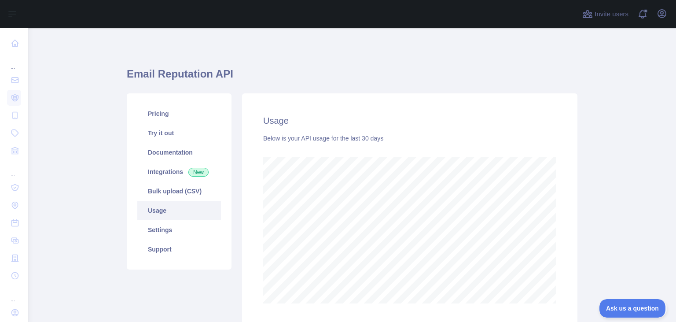
scroll to position [294, 648]
click at [180, 231] on link "Settings" at bounding box center [179, 229] width 84 height 19
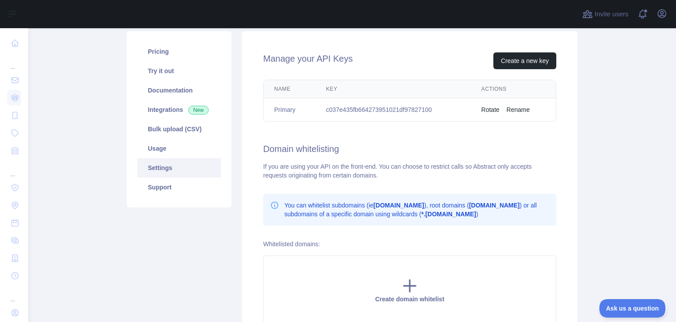
scroll to position [57, 0]
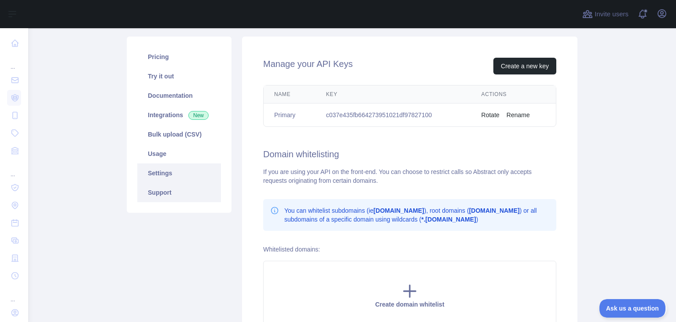
click at [179, 196] on link "Support" at bounding box center [179, 192] width 84 height 19
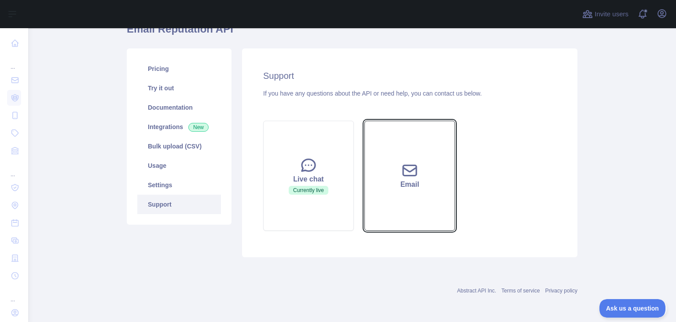
click at [392, 183] on div "Email" at bounding box center [410, 184] width 69 height 11
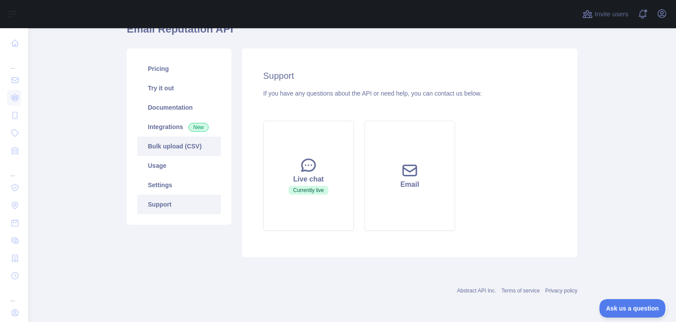
click at [182, 151] on link "Bulk upload (CSV)" at bounding box center [179, 145] width 84 height 19
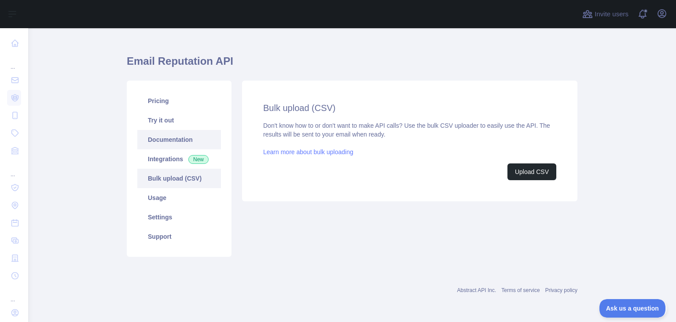
scroll to position [12, 0]
click at [184, 134] on link "Documentation" at bounding box center [179, 139] width 84 height 19
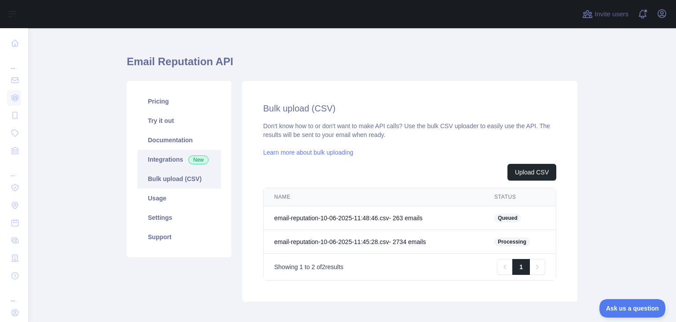
click at [173, 159] on link "Integrations New" at bounding box center [179, 159] width 84 height 19
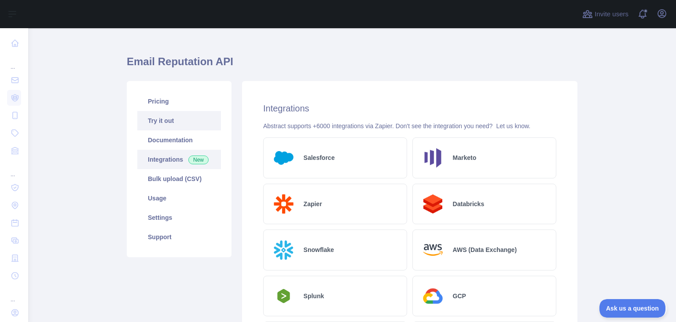
click at [181, 122] on link "Try it out" at bounding box center [179, 120] width 84 height 19
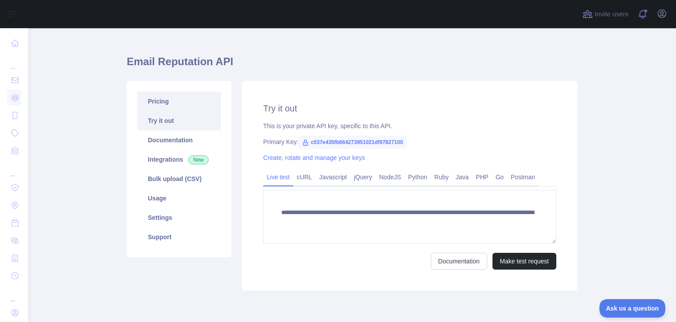
click at [180, 105] on link "Pricing" at bounding box center [179, 101] width 84 height 19
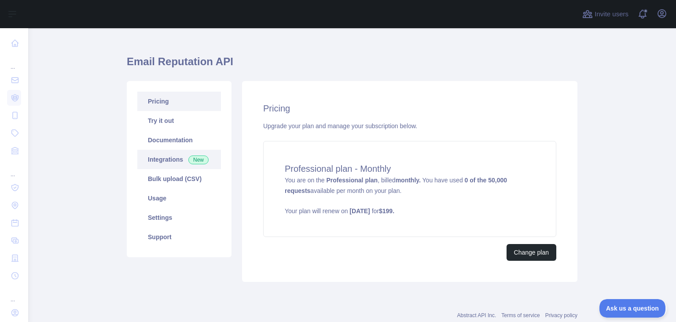
click at [175, 161] on link "Integrations New" at bounding box center [179, 159] width 84 height 19
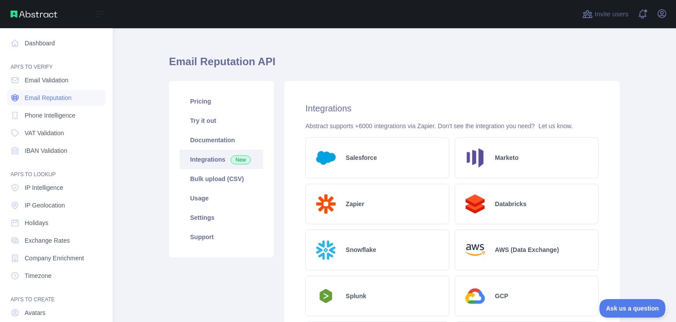
click at [63, 100] on span "Email Reputation" at bounding box center [48, 97] width 47 height 9
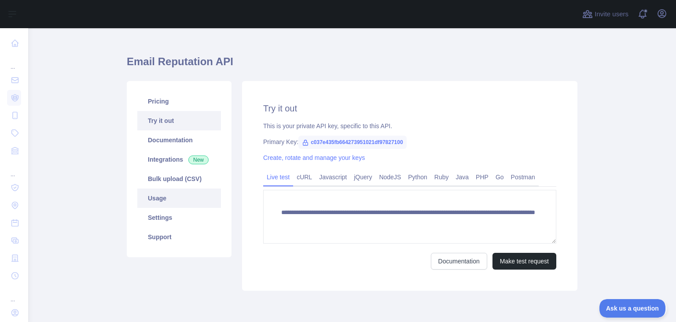
click at [187, 203] on link "Usage" at bounding box center [179, 197] width 84 height 19
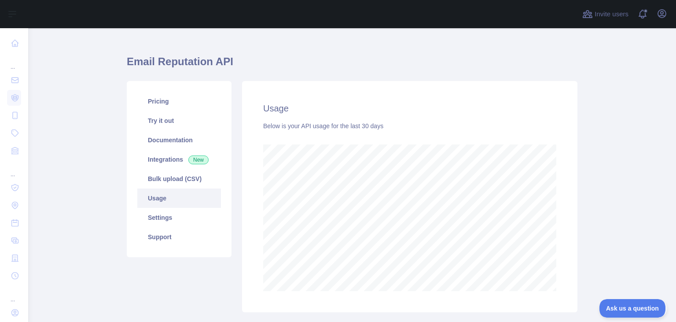
scroll to position [294, 648]
click at [190, 182] on link "Bulk upload (CSV)" at bounding box center [179, 178] width 84 height 19
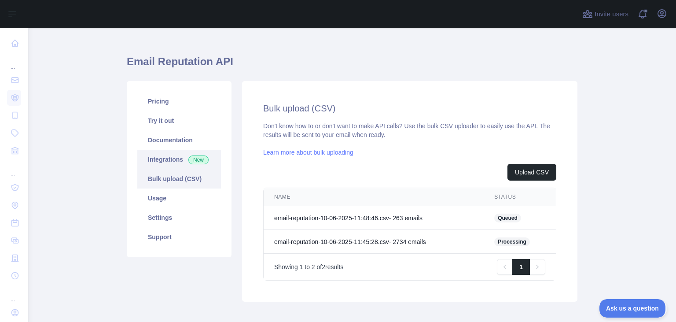
click at [166, 164] on link "Integrations New" at bounding box center [179, 159] width 84 height 19
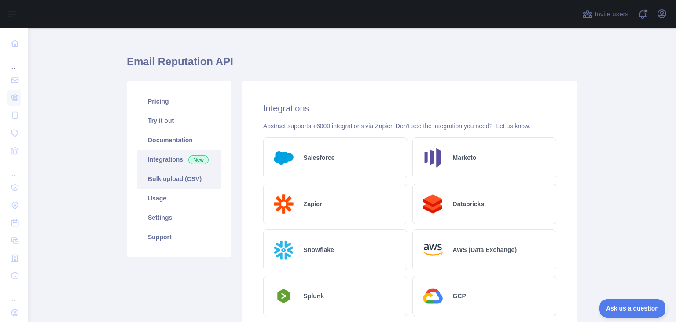
click at [160, 175] on link "Bulk upload (CSV)" at bounding box center [179, 178] width 84 height 19
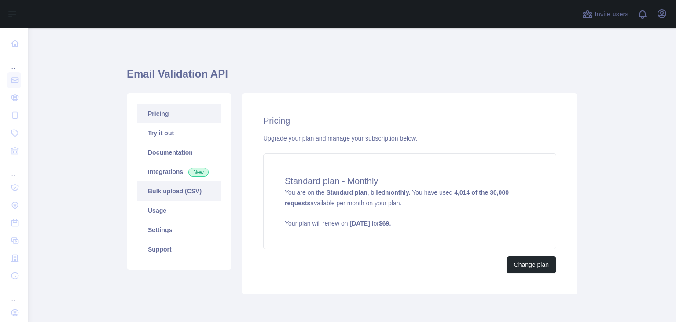
click at [180, 195] on link "Bulk upload (CSV)" at bounding box center [179, 190] width 84 height 19
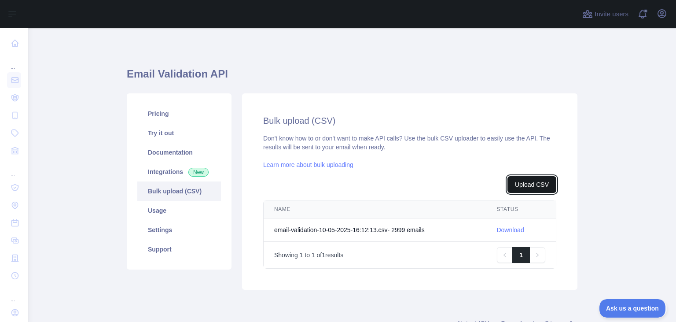
click at [525, 187] on button "Upload CSV" at bounding box center [532, 184] width 49 height 17
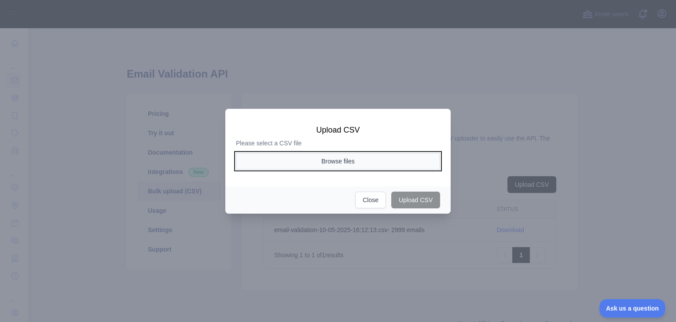
click at [369, 163] on button "Browse files" at bounding box center [338, 161] width 204 height 17
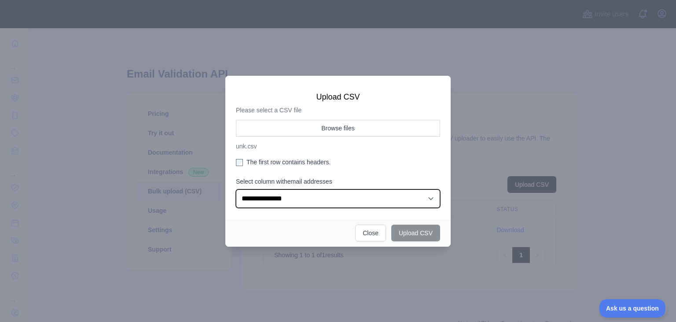
click at [236, 189] on select "**********" at bounding box center [338, 198] width 204 height 18
click option "**********" at bounding box center [0, 0] width 0 height 0
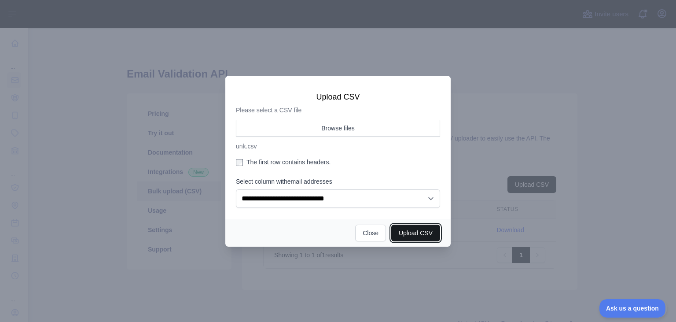
click at [409, 233] on button "Upload CSV" at bounding box center [415, 233] width 49 height 17
select select "**"
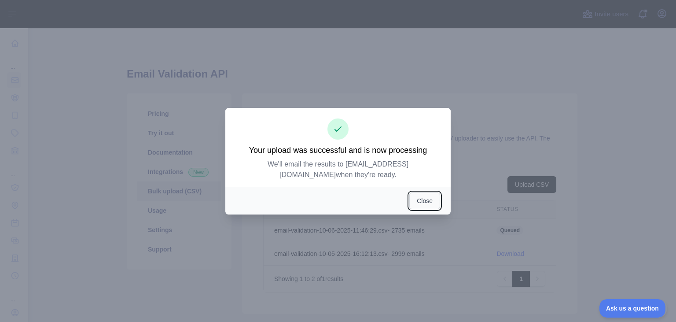
click at [431, 199] on button "Close" at bounding box center [424, 200] width 31 height 17
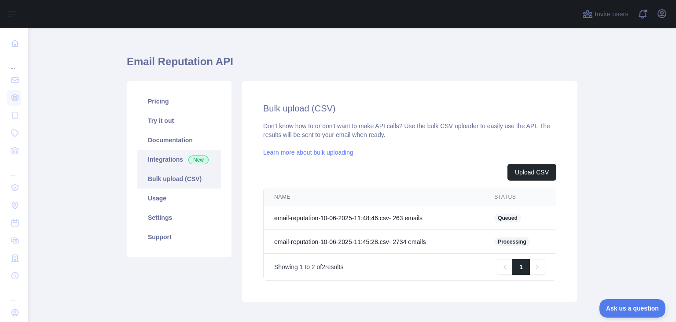
click at [170, 163] on link "Integrations New" at bounding box center [179, 159] width 84 height 19
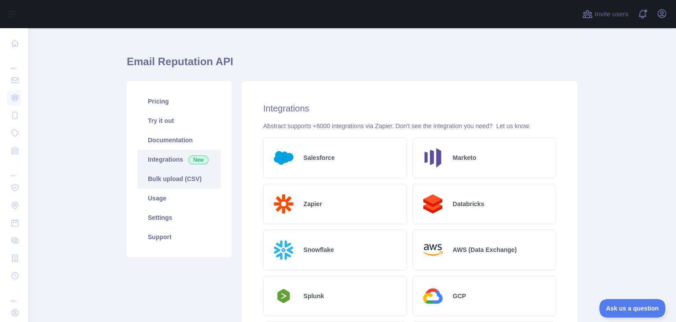
click at [170, 175] on link "Bulk upload (CSV)" at bounding box center [179, 178] width 84 height 19
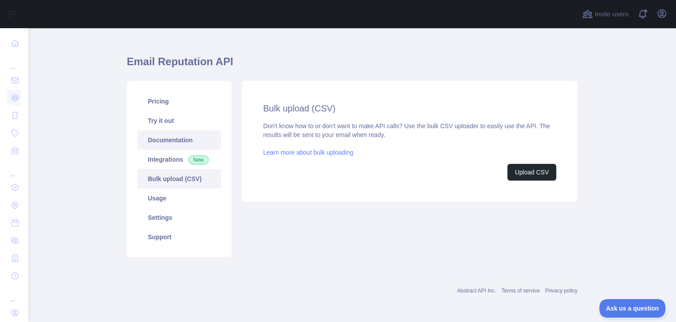
click at [173, 138] on link "Documentation" at bounding box center [179, 139] width 84 height 19
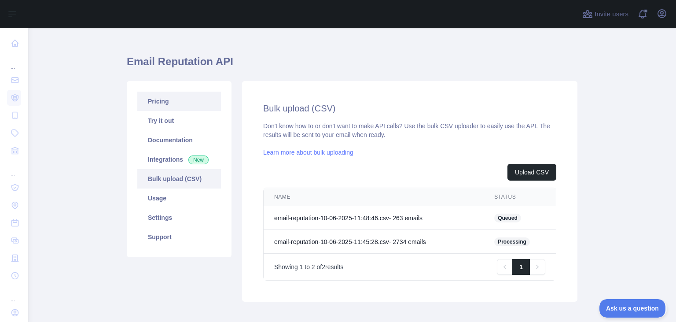
click at [175, 101] on link "Pricing" at bounding box center [179, 101] width 84 height 19
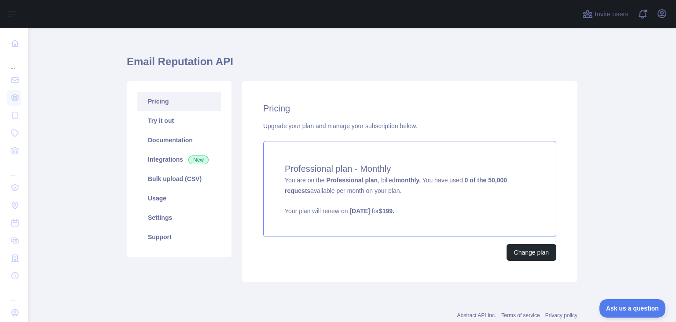
drag, startPoint x: 279, startPoint y: 169, endPoint x: 386, endPoint y: 191, distance: 108.8
click at [386, 191] on div "Professional plan - Monthly You are on the Professional plan , billed monthly. …" at bounding box center [409, 189] width 293 height 96
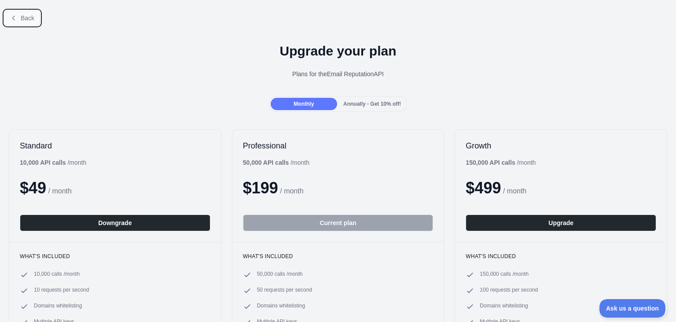
click at [18, 21] on button "Back" at bounding box center [22, 18] width 36 height 15
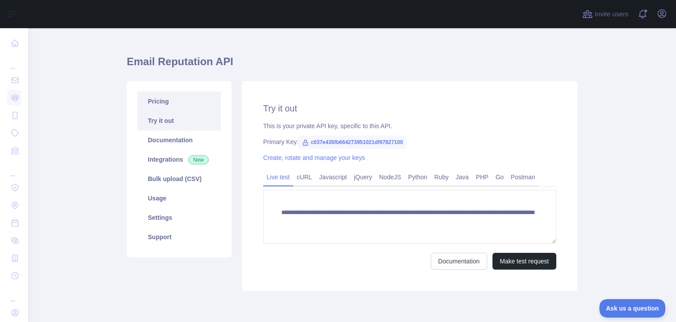
click at [174, 106] on link "Pricing" at bounding box center [179, 101] width 84 height 19
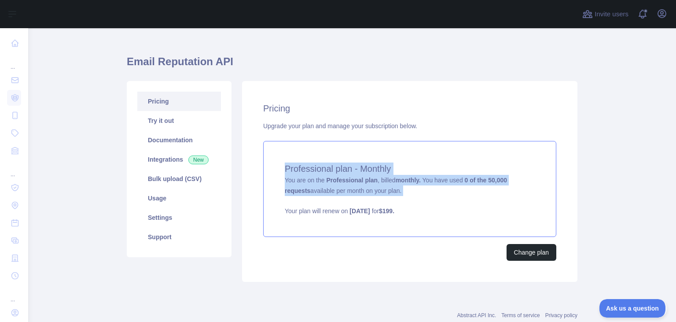
copy div "Professional plan - Monthly You are on the Professional plan , billed monthly. …"
drag, startPoint x: 280, startPoint y: 171, endPoint x: 422, endPoint y: 206, distance: 145.6
click at [422, 206] on div "Professional plan - Monthly You are on the Professional plan , billed monthly. …" at bounding box center [409, 189] width 293 height 96
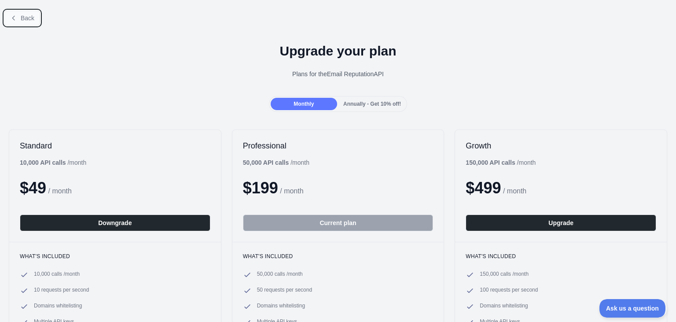
click at [27, 24] on button "Back" at bounding box center [22, 18] width 36 height 15
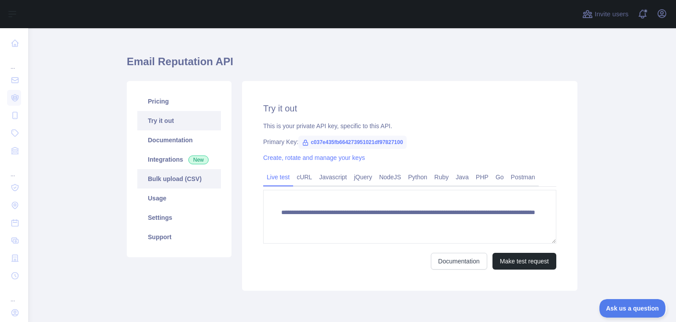
click at [176, 185] on link "Bulk upload (CSV)" at bounding box center [179, 178] width 84 height 19
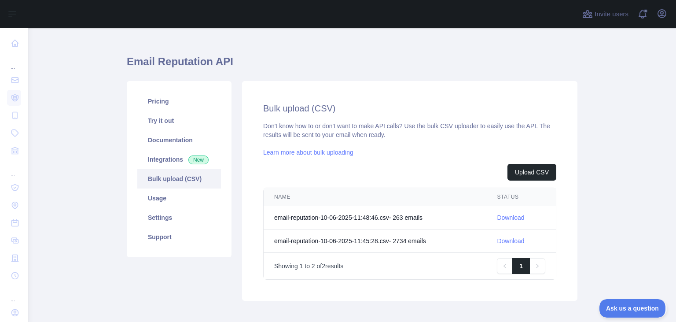
click at [509, 239] on link "Download" at bounding box center [510, 240] width 27 height 7
click at [509, 216] on link "Download" at bounding box center [510, 217] width 27 height 7
click at [151, 104] on link "Pricing" at bounding box center [179, 101] width 84 height 19
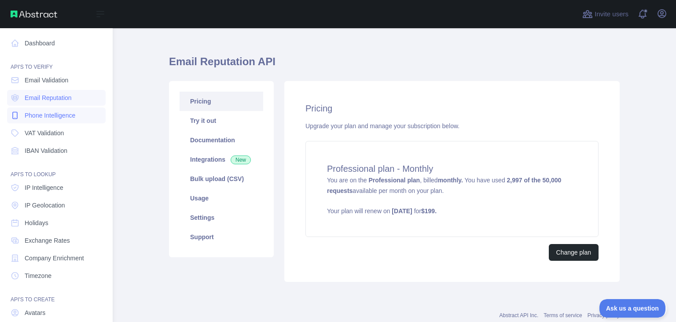
drag, startPoint x: 55, startPoint y: 101, endPoint x: 96, endPoint y: 112, distance: 41.6
click at [55, 100] on span "Email Reputation" at bounding box center [48, 97] width 47 height 9
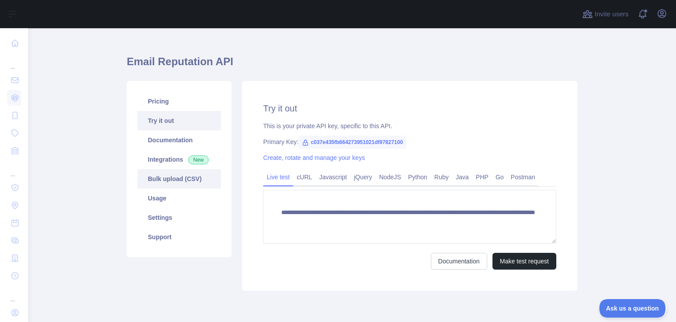
click at [193, 181] on link "Bulk upload (CSV)" at bounding box center [179, 178] width 84 height 19
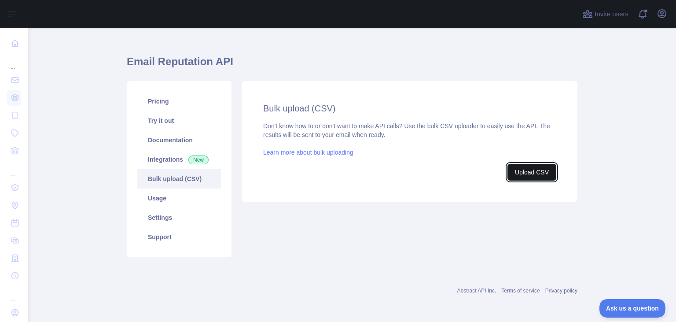
click at [529, 175] on button "Upload CSV" at bounding box center [532, 172] width 49 height 17
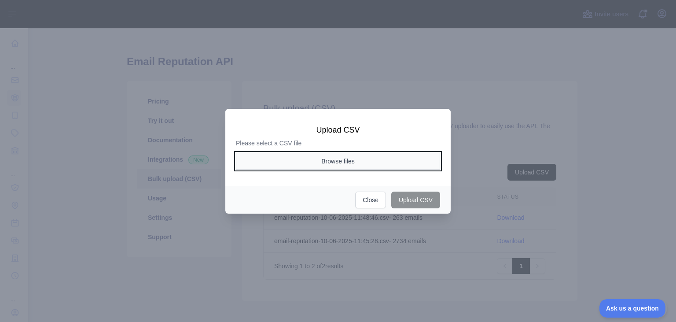
click at [355, 165] on button "Browse files" at bounding box center [338, 161] width 204 height 17
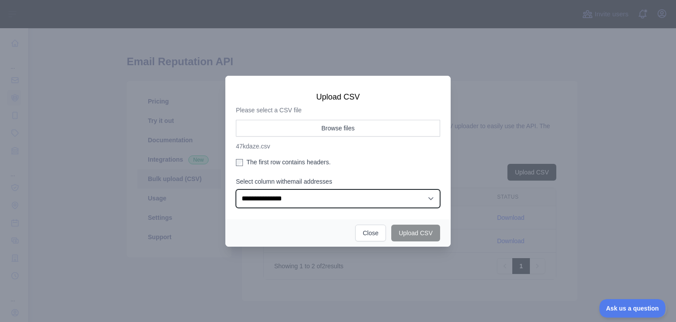
click at [236, 189] on select "**********" at bounding box center [338, 198] width 204 height 18
click option "**********" at bounding box center [0, 0] width 0 height 0
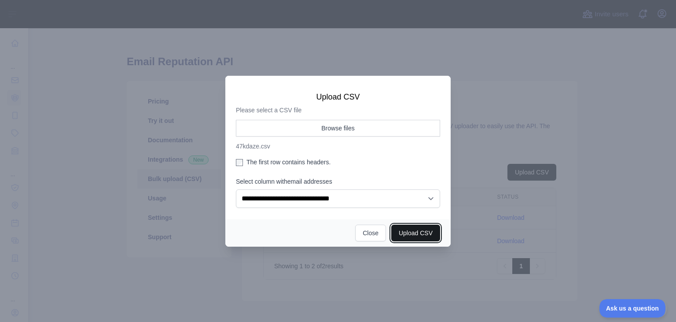
click at [419, 234] on button "Upload CSV" at bounding box center [415, 233] width 49 height 17
select select "**"
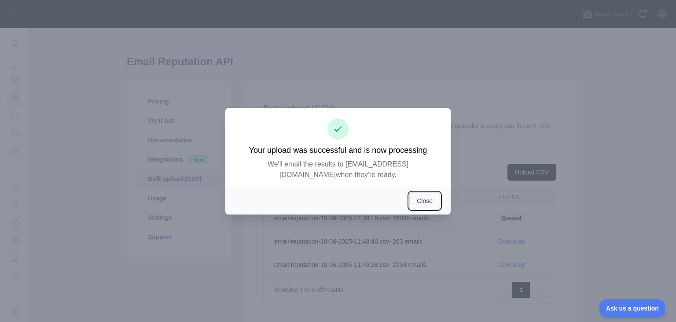
click at [430, 202] on button "Close" at bounding box center [424, 200] width 31 height 17
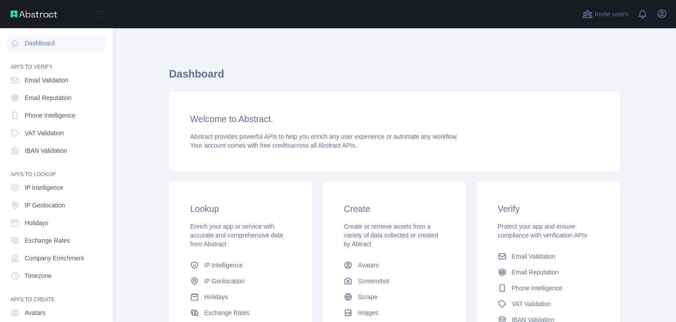
click at [57, 84] on span "Email Validation" at bounding box center [47, 80] width 44 height 9
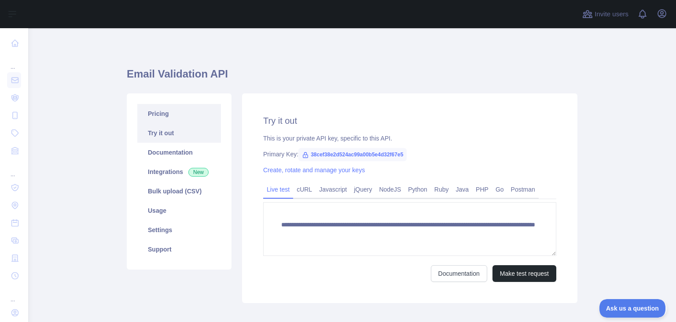
click at [188, 115] on link "Pricing" at bounding box center [179, 113] width 84 height 19
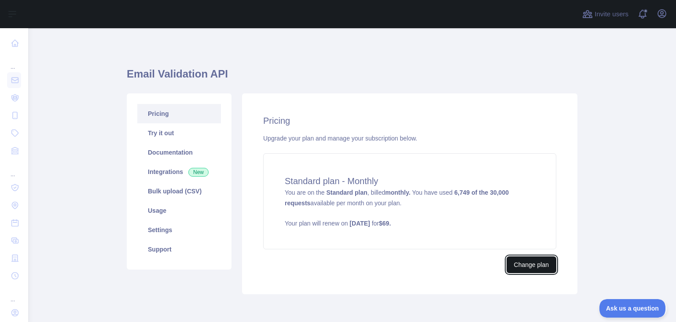
click at [523, 269] on button "Change plan" at bounding box center [532, 264] width 50 height 17
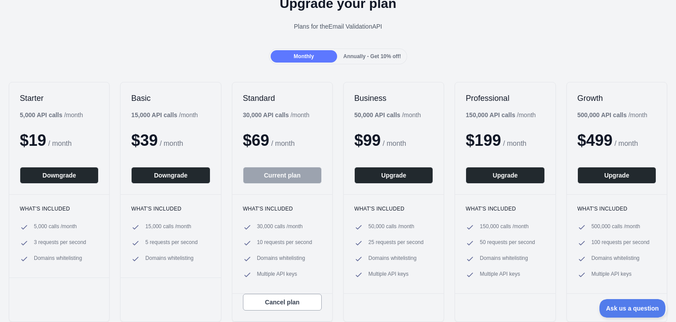
scroll to position [57, 0]
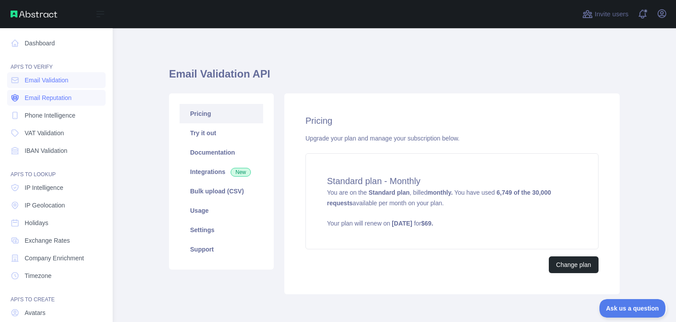
click at [41, 97] on span "Email Reputation" at bounding box center [48, 97] width 47 height 9
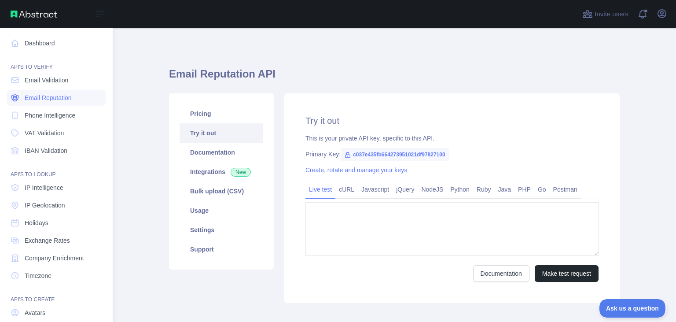
type textarea "**********"
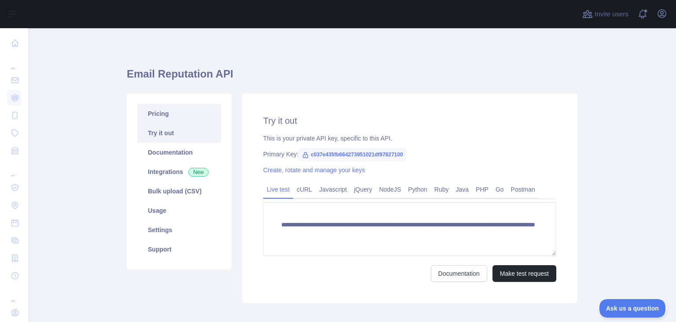
click at [180, 116] on link "Pricing" at bounding box center [179, 113] width 84 height 19
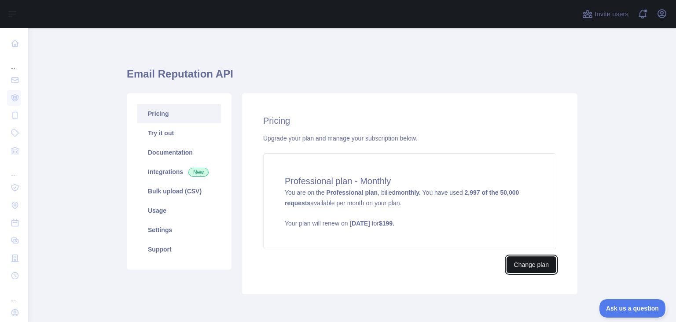
click at [549, 266] on button "Change plan" at bounding box center [532, 264] width 50 height 17
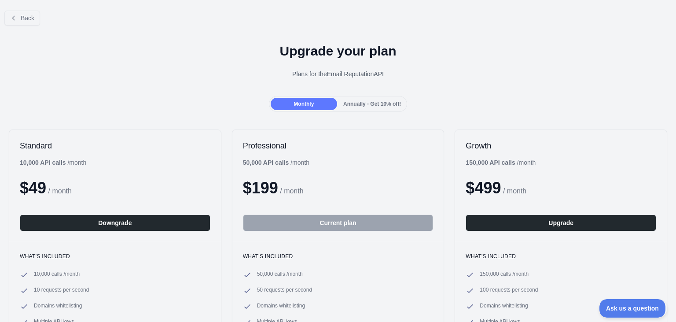
click at [228, 99] on div "Monthly Annually - Get 10% off!" at bounding box center [338, 104] width 676 height 16
click at [295, 110] on div "Monthly Annually - Get 10% off!" at bounding box center [338, 104] width 139 height 16
click at [13, 17] on icon at bounding box center [13, 18] width 7 height 7
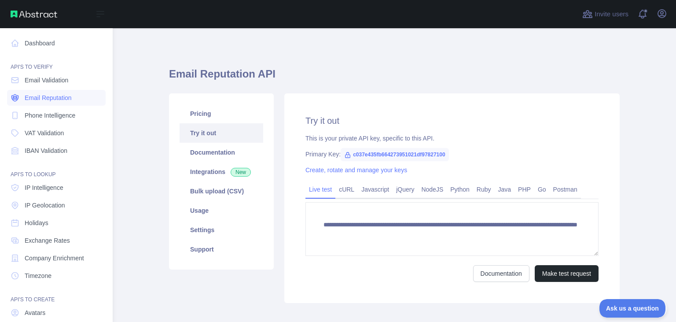
click at [56, 98] on span "Email Reputation" at bounding box center [48, 97] width 47 height 9
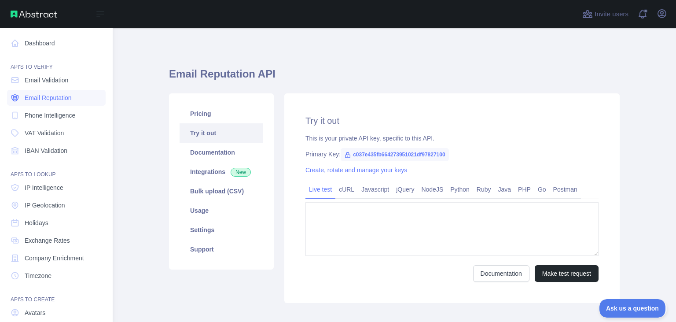
type textarea "**********"
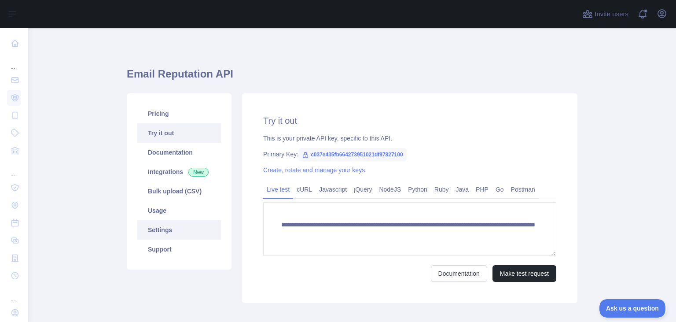
click at [170, 237] on link "Settings" at bounding box center [179, 229] width 84 height 19
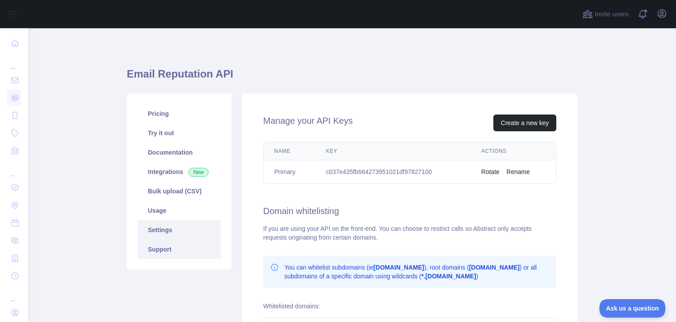
click at [179, 247] on link "Support" at bounding box center [179, 249] width 84 height 19
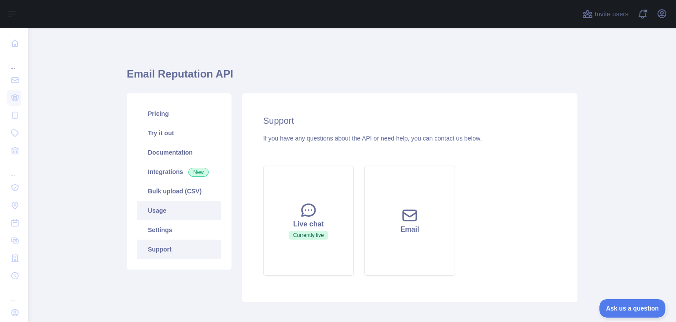
click at [182, 216] on link "Usage" at bounding box center [179, 210] width 84 height 19
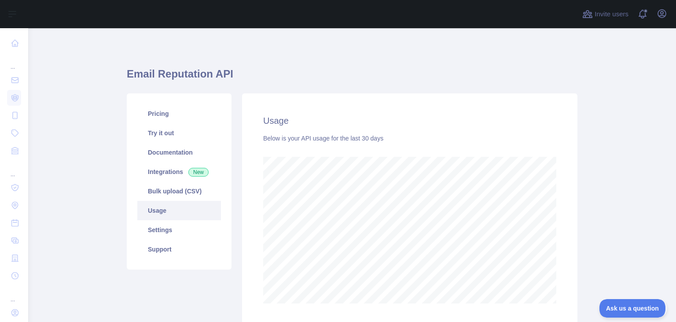
scroll to position [294, 648]
click at [191, 197] on link "Bulk upload (CSV)" at bounding box center [179, 190] width 84 height 19
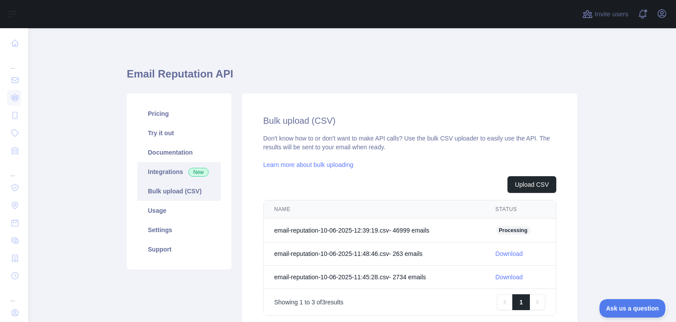
click at [169, 179] on link "Integrations New" at bounding box center [179, 171] width 84 height 19
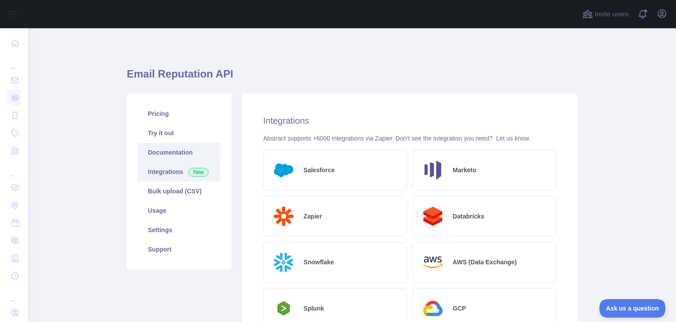
click at [182, 152] on link "Documentation" at bounding box center [179, 152] width 84 height 19
click at [665, 16] on icon "button" at bounding box center [662, 14] width 8 height 8
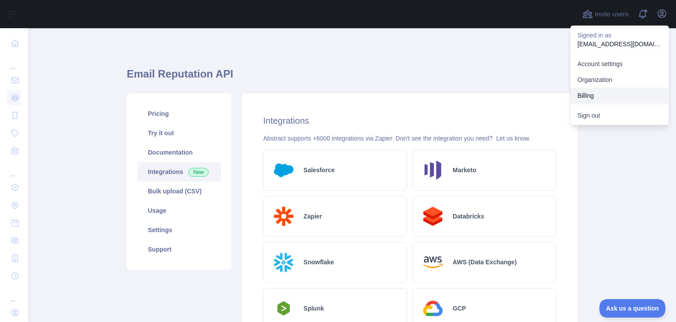
click at [595, 94] on button "Billing" at bounding box center [620, 96] width 99 height 16
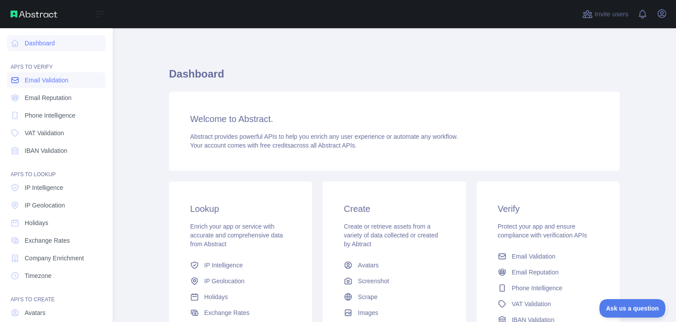
click at [64, 80] on span "Email Validation" at bounding box center [47, 80] width 44 height 9
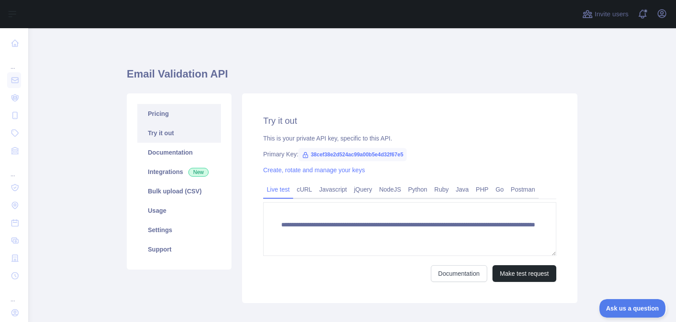
click at [191, 116] on link "Pricing" at bounding box center [179, 113] width 84 height 19
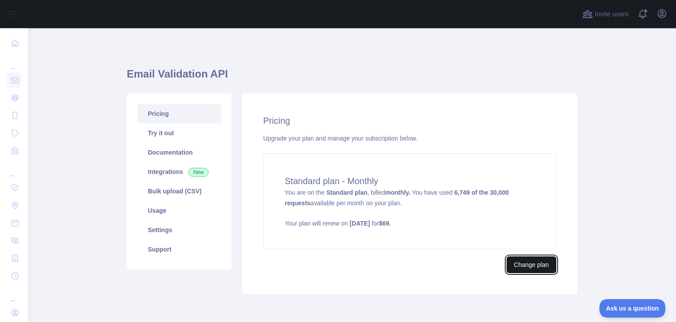
click at [534, 266] on button "Change plan" at bounding box center [532, 264] width 50 height 17
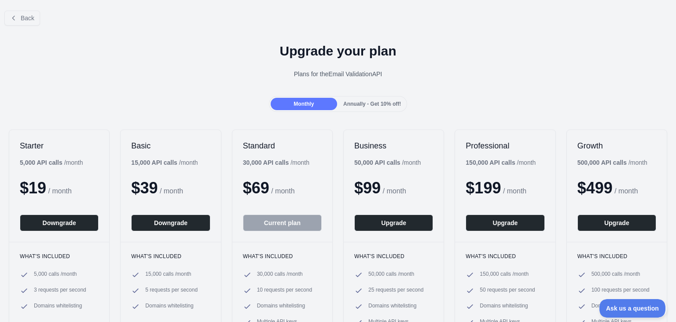
click at [302, 105] on span "Monthly" at bounding box center [304, 104] width 20 height 6
click at [25, 18] on span "Back" at bounding box center [28, 18] width 14 height 7
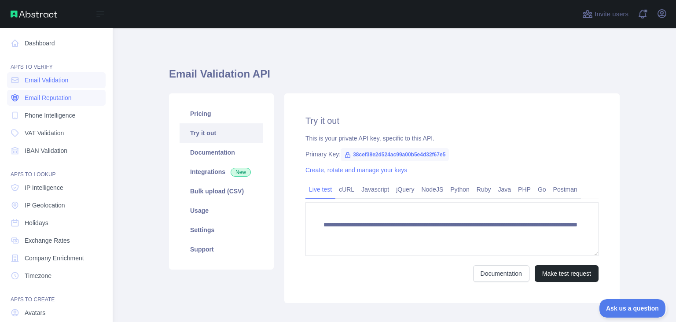
click at [41, 98] on span "Email Reputation" at bounding box center [48, 97] width 47 height 9
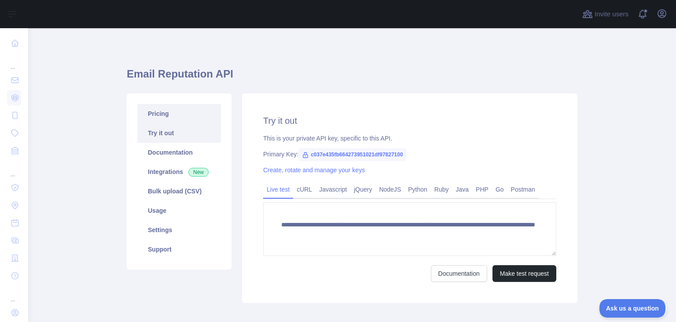
click at [181, 114] on link "Pricing" at bounding box center [179, 113] width 84 height 19
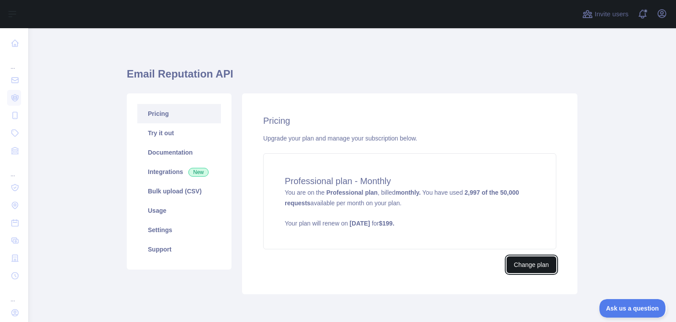
click at [523, 263] on button "Change plan" at bounding box center [532, 264] width 50 height 17
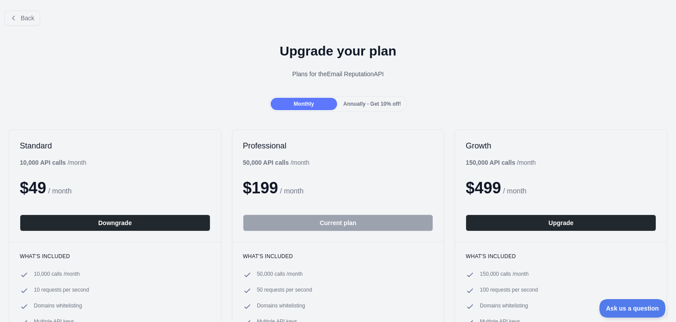
click at [330, 100] on div "Monthly" at bounding box center [304, 104] width 66 height 12
click at [359, 103] on span "Annually - Get 10% off!" at bounding box center [372, 104] width 58 height 6
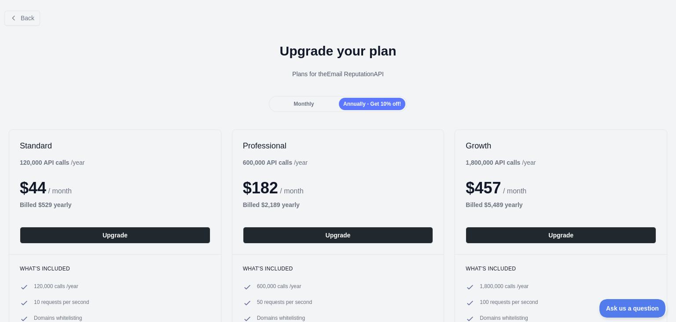
click at [313, 106] on span "Monthly" at bounding box center [304, 104] width 20 height 6
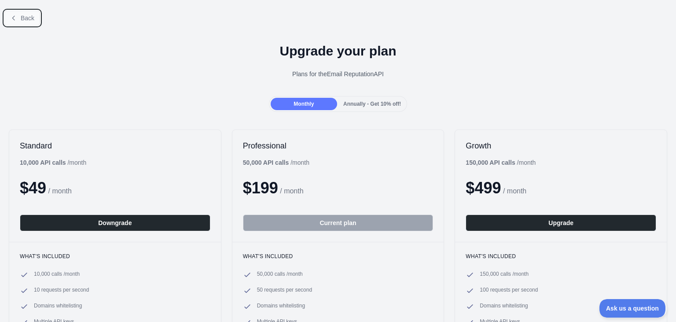
click at [28, 22] on span "Back" at bounding box center [28, 18] width 14 height 7
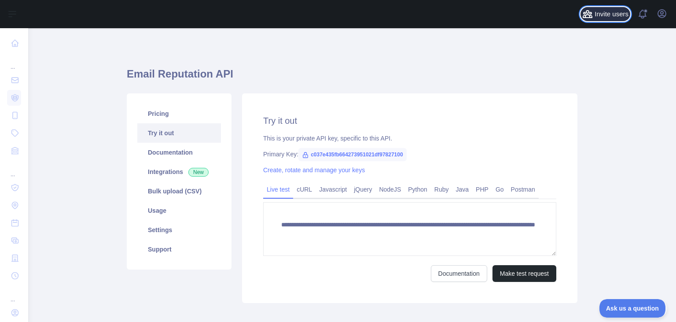
click at [608, 13] on span "Invite users" at bounding box center [612, 14] width 34 height 10
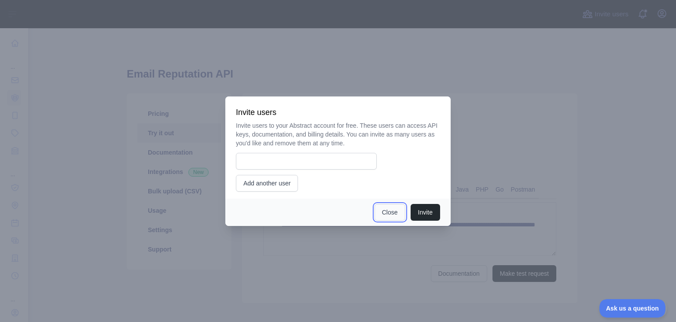
click at [392, 204] on button "Close" at bounding box center [390, 212] width 31 height 17
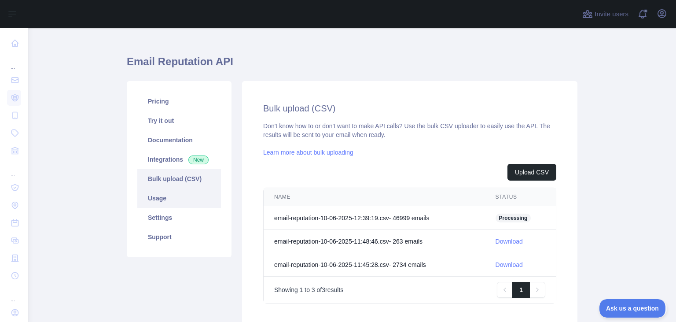
click at [185, 198] on link "Usage" at bounding box center [179, 197] width 84 height 19
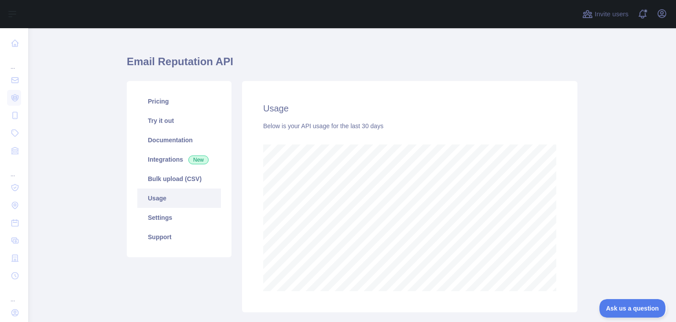
scroll to position [294, 648]
click at [169, 177] on link "Bulk upload (CSV)" at bounding box center [179, 178] width 84 height 19
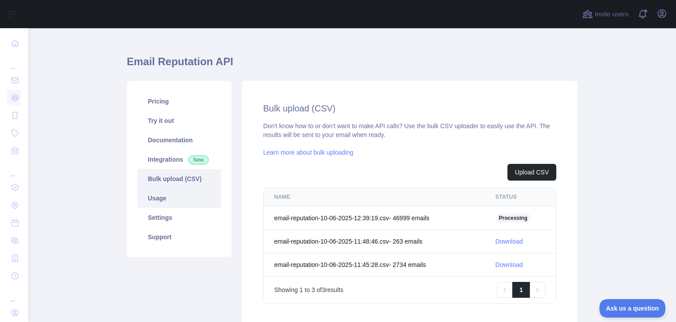
click at [171, 196] on link "Usage" at bounding box center [179, 197] width 84 height 19
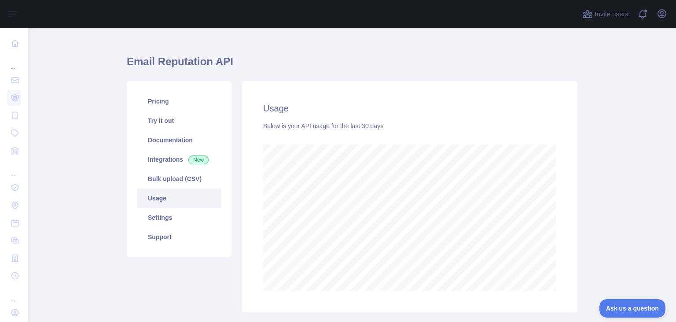
scroll to position [294, 648]
click at [177, 216] on link "Settings" at bounding box center [179, 217] width 84 height 19
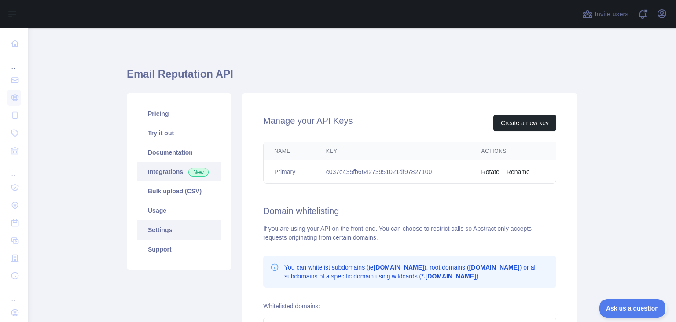
click at [176, 175] on link "Integrations New" at bounding box center [179, 171] width 84 height 19
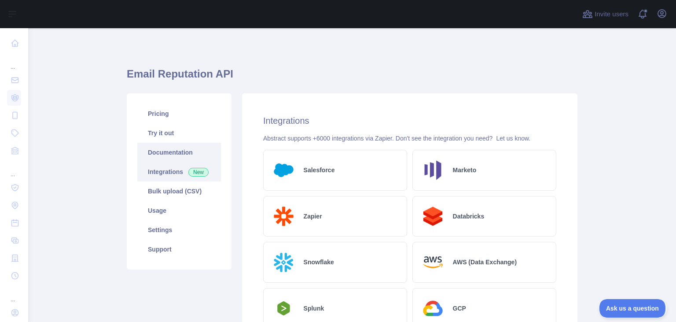
click at [184, 152] on link "Documentation" at bounding box center [179, 152] width 84 height 19
click at [172, 191] on link "Bulk upload (CSV)" at bounding box center [179, 190] width 84 height 19
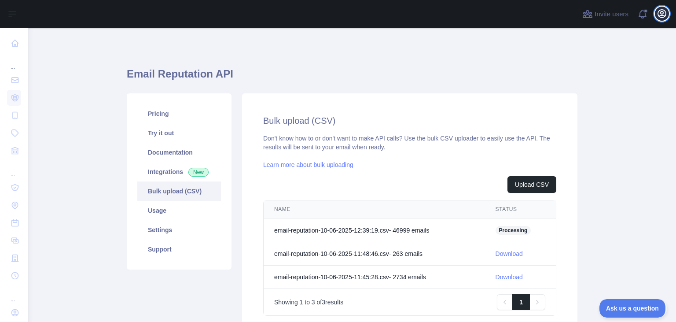
click at [661, 17] on icon "button" at bounding box center [662, 13] width 11 height 11
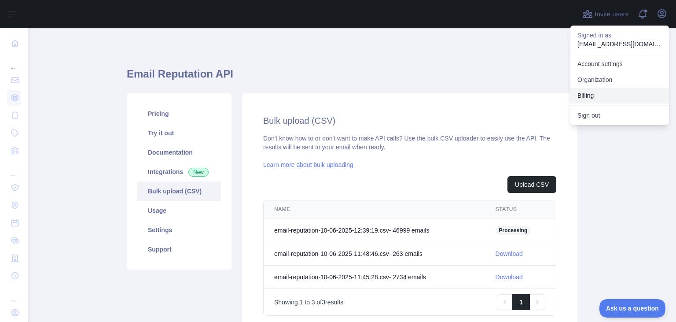
click at [587, 96] on button "Billing" at bounding box center [620, 96] width 99 height 16
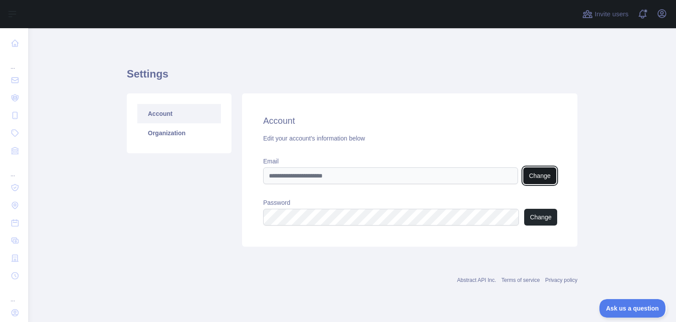
click at [545, 175] on button "Change" at bounding box center [540, 175] width 33 height 17
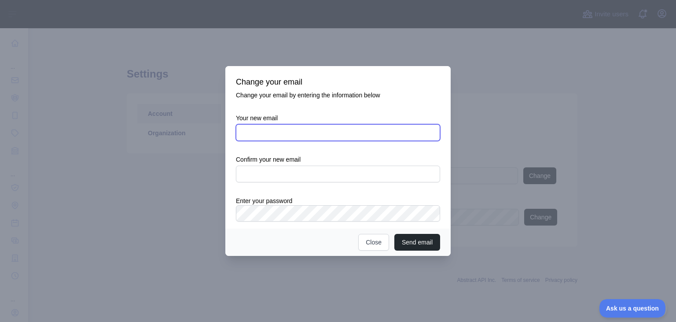
click at [295, 137] on input "Your new email" at bounding box center [338, 132] width 204 height 17
click at [328, 135] on input "Your new email" at bounding box center [338, 132] width 204 height 17
paste input "**********"
type input "**********"
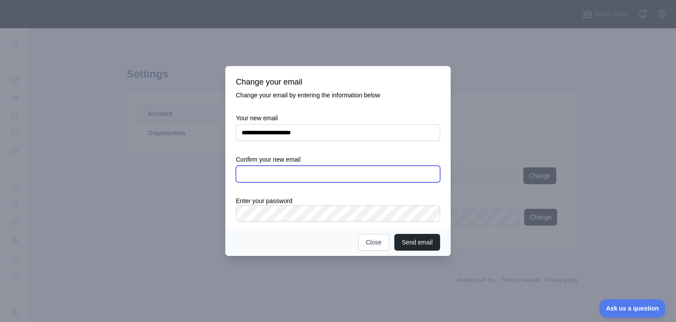
click at [297, 174] on input "text" at bounding box center [338, 174] width 204 height 17
paste input "**********"
type input "**********"
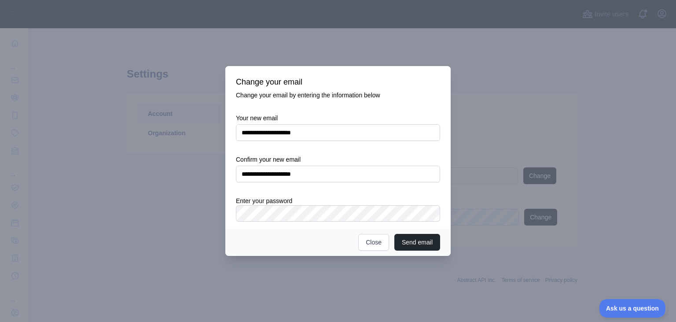
drag, startPoint x: 18, startPoint y: 166, endPoint x: 126, endPoint y: 163, distance: 108.4
click at [17, 166] on div at bounding box center [338, 161] width 676 height 322
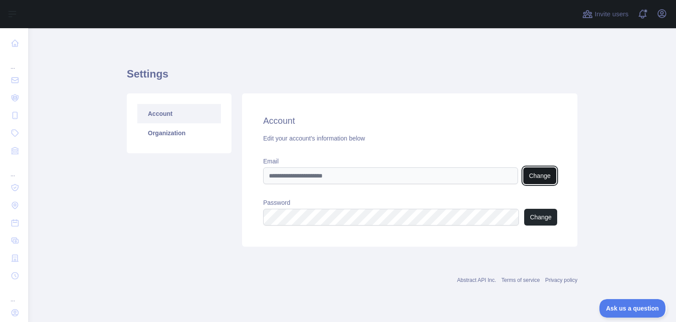
click at [542, 178] on button "Change" at bounding box center [540, 175] width 33 height 17
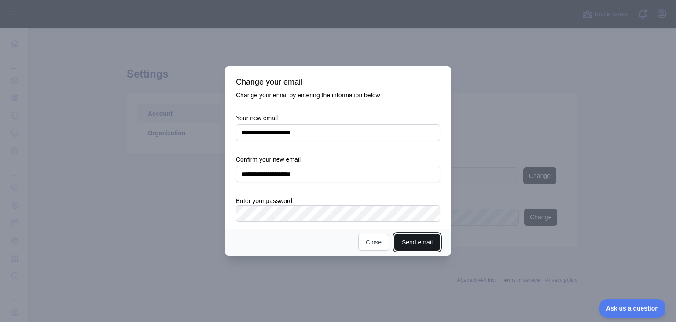
click at [416, 242] on button "Send email" at bounding box center [418, 242] width 46 height 17
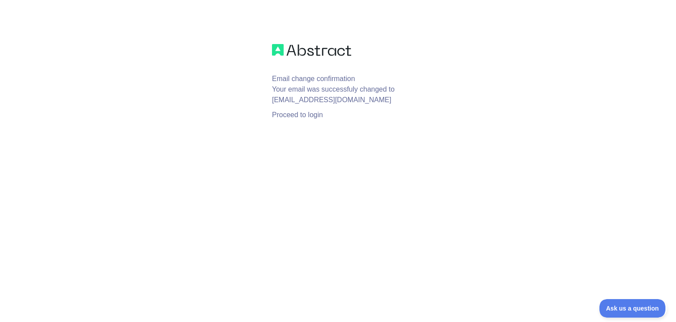
click at [316, 115] on link "Proceed to login" at bounding box center [297, 114] width 51 height 7
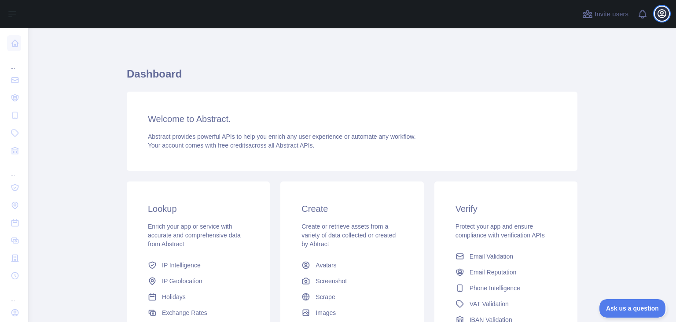
click at [659, 14] on icon "button" at bounding box center [662, 13] width 11 height 11
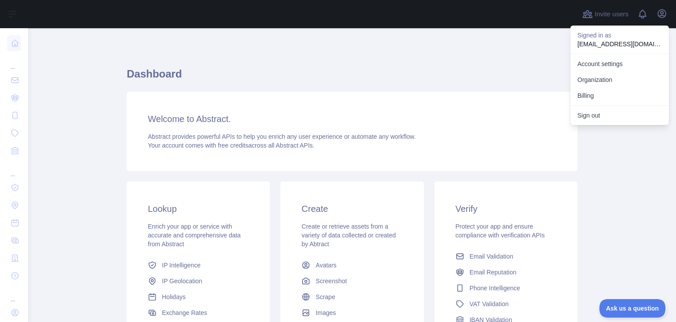
click at [464, 76] on h1 "Dashboard" at bounding box center [352, 77] width 451 height 21
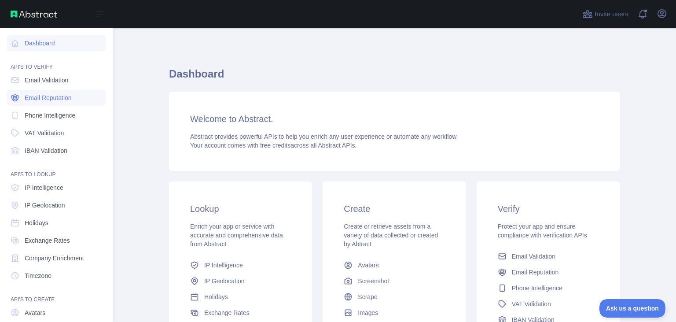
click at [52, 99] on span "Email Reputation" at bounding box center [48, 97] width 47 height 9
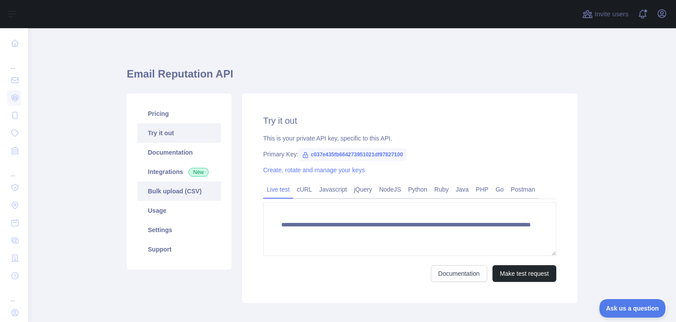
click at [174, 189] on link "Bulk upload (CSV)" at bounding box center [179, 190] width 84 height 19
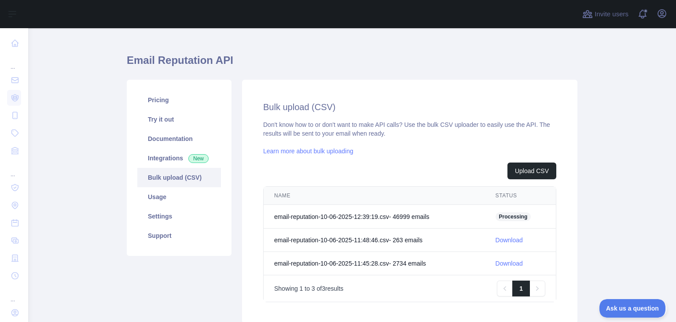
scroll to position [16, 0]
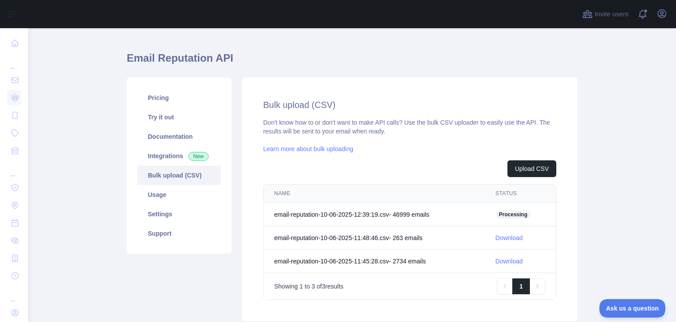
click at [308, 318] on div "Bulk upload (CSV) Don't know how to or don't want to make API calls? Use the bu…" at bounding box center [410, 198] width 336 height 243
click at [411, 168] on div "Upload CSV" at bounding box center [409, 168] width 293 height 17
click at [161, 59] on h1 "Email Reputation API" at bounding box center [352, 61] width 451 height 21
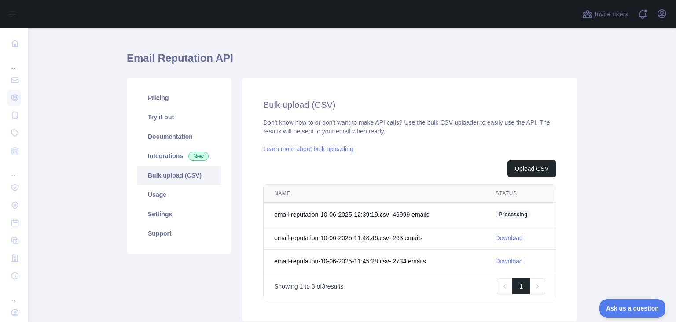
click at [434, 135] on div "Don't know how to or don't want to make API calls? Use the bulk CSV uploader to…" at bounding box center [409, 209] width 293 height 182
